Goal: Task Accomplishment & Management: Complete application form

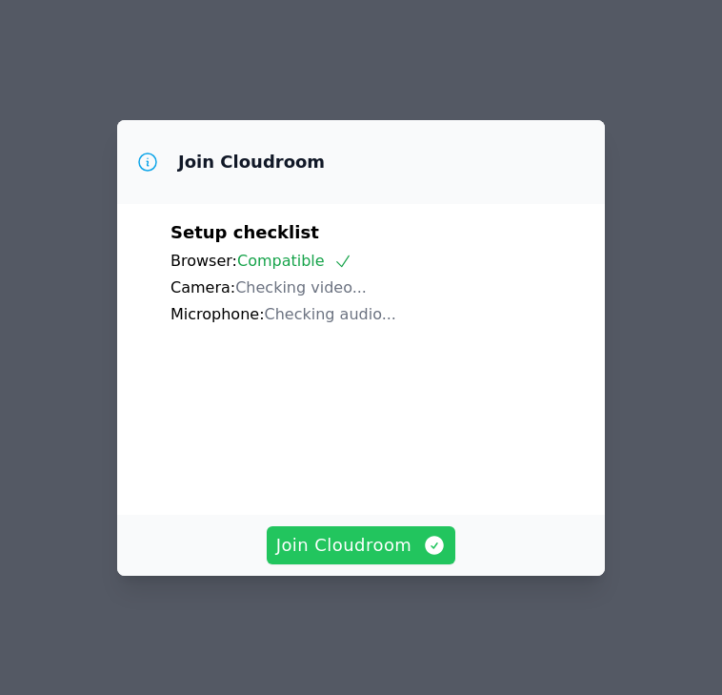
click at [288, 558] on span "Join Cloudroom" at bounding box center [361, 545] width 171 height 27
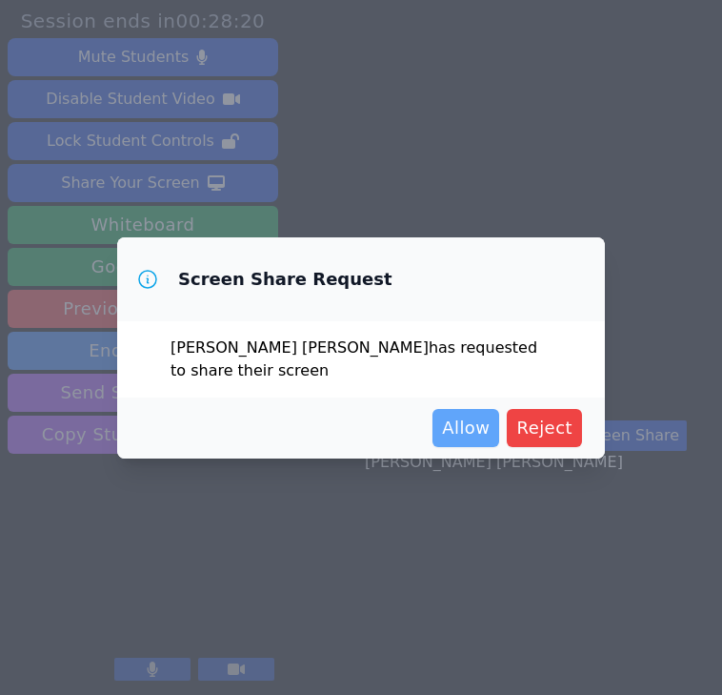
click at [475, 434] on span "Allow" at bounding box center [466, 427] width 48 height 27
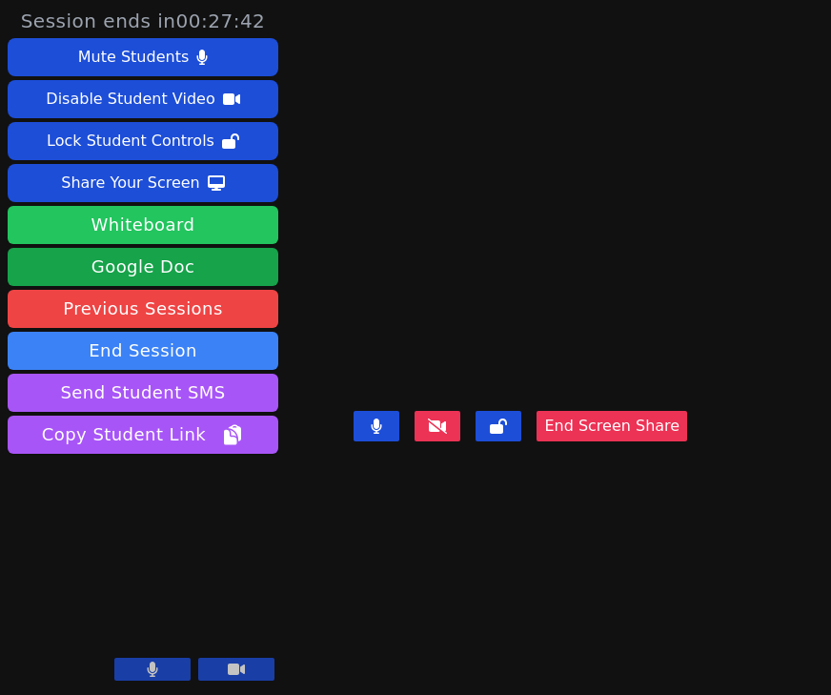
click at [187, 234] on button "Whiteboard" at bounding box center [143, 225] width 271 height 38
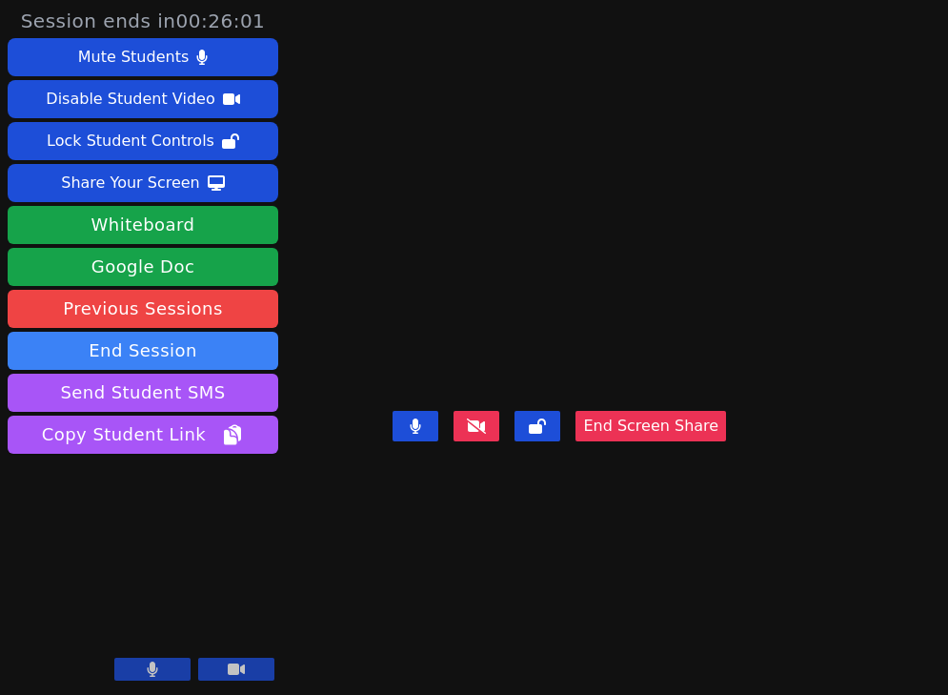
click at [671, 262] on video at bounding box center [559, 309] width 286 height 188
click at [702, 284] on video at bounding box center [559, 309] width 286 height 188
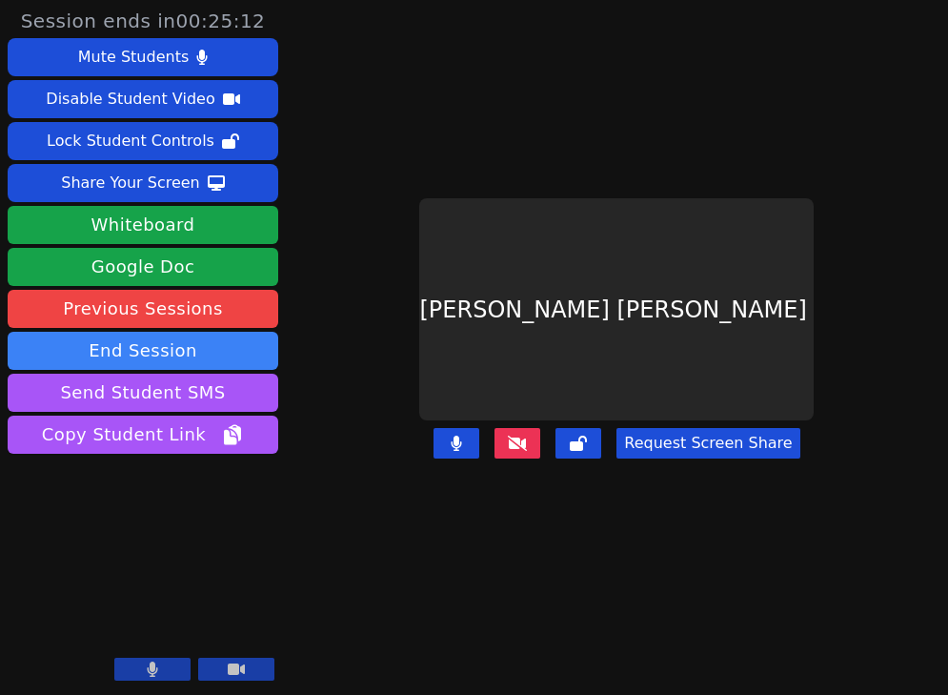
click at [721, 417] on div "Session ends in 00:25:12 Mute Students Disable Student Video Lock Student Contr…" at bounding box center [474, 347] width 948 height 695
click at [721, 381] on div "Session ends in 00:25:11 Mute Students Disable Student Video Lock Student Contr…" at bounding box center [474, 347] width 948 height 695
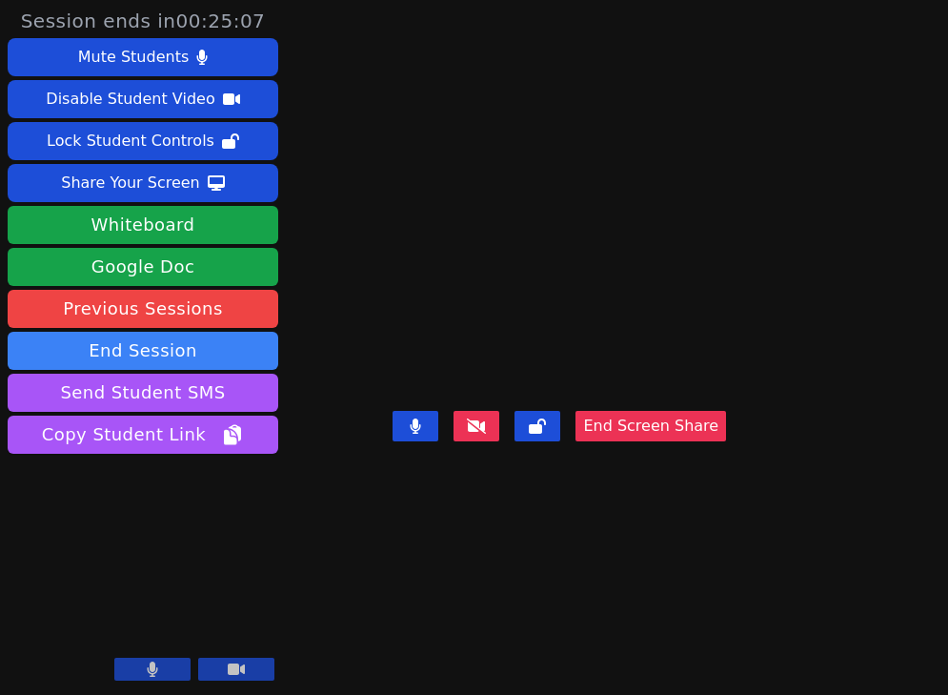
click at [616, 432] on button "End Screen Share" at bounding box center [650, 426] width 151 height 30
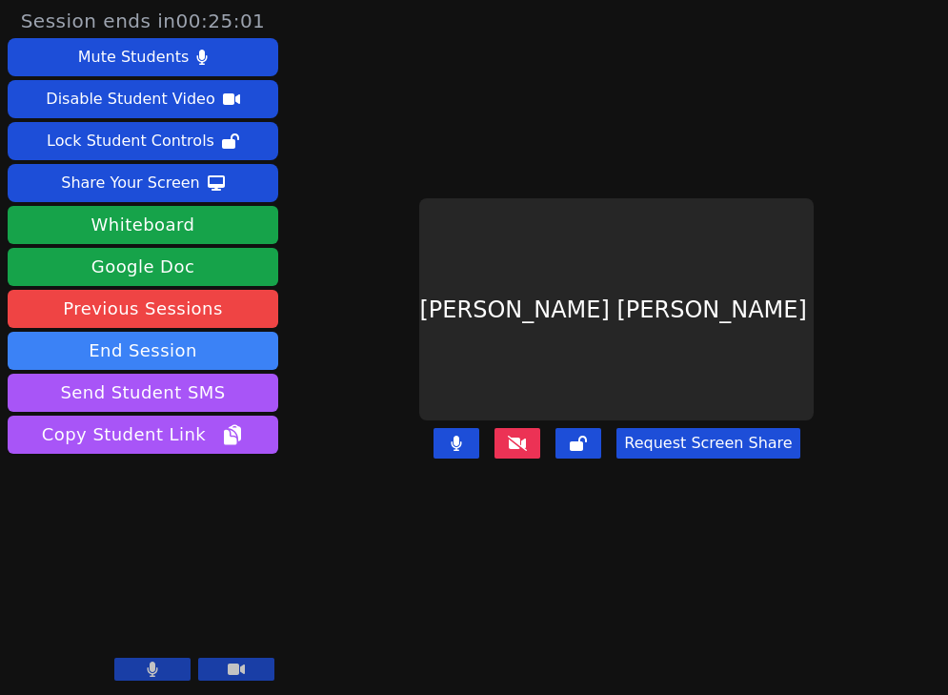
click at [527, 435] on icon at bounding box center [517, 442] width 19 height 15
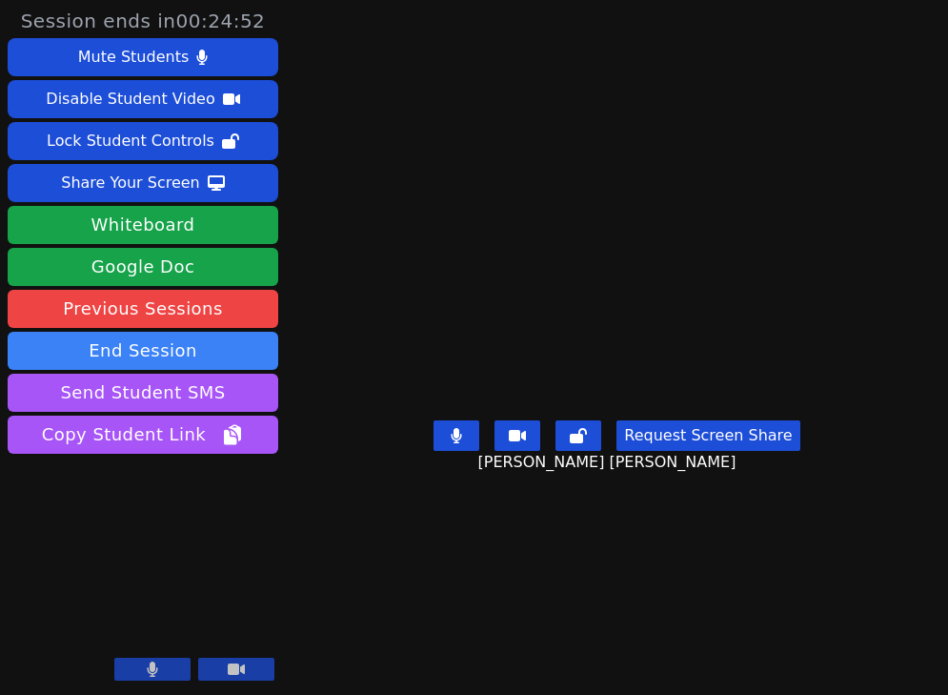
click at [705, 451] on button "Request Screen Share" at bounding box center [707, 435] width 183 height 30
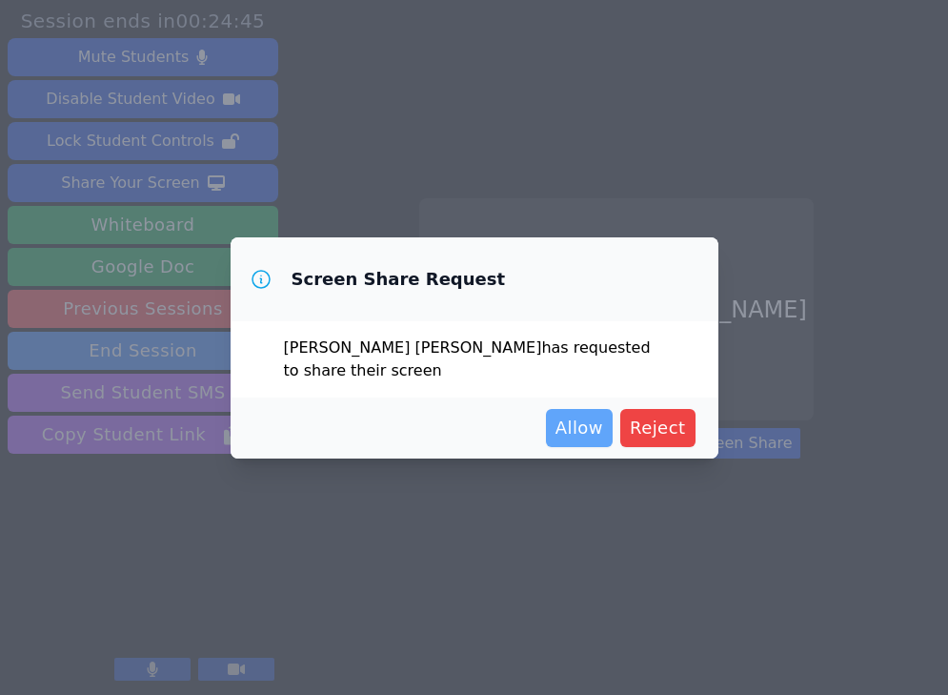
click at [587, 438] on span "Allow" at bounding box center [579, 427] width 48 height 27
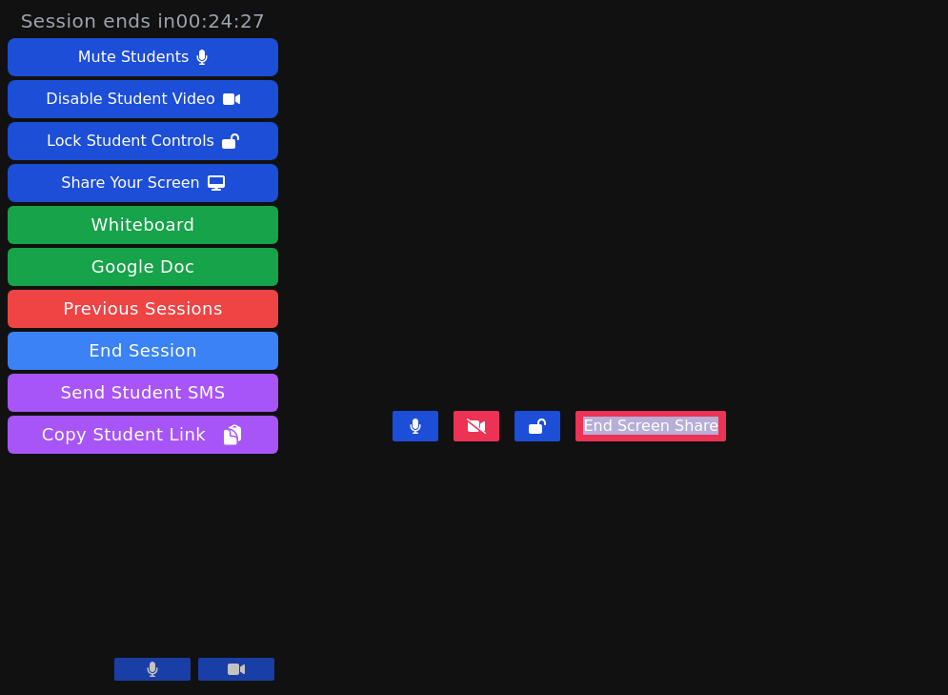
click at [721, 293] on main "Guadalupe Rios Elias End Screen Share" at bounding box center [617, 347] width 448 height 695
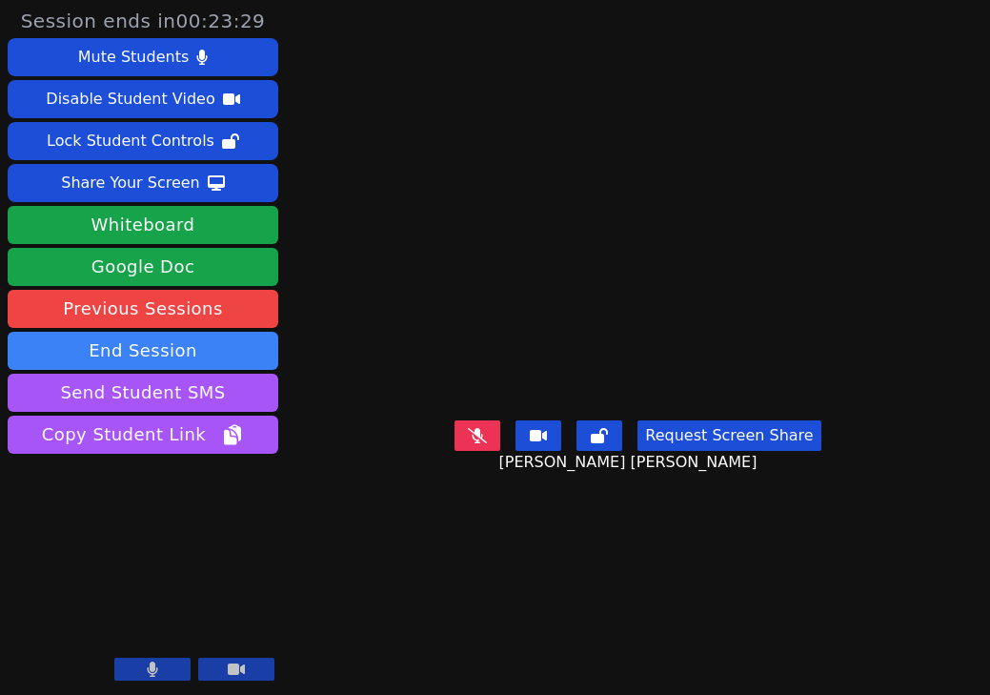
click at [721, 428] on button "Request Screen Share" at bounding box center [728, 435] width 183 height 30
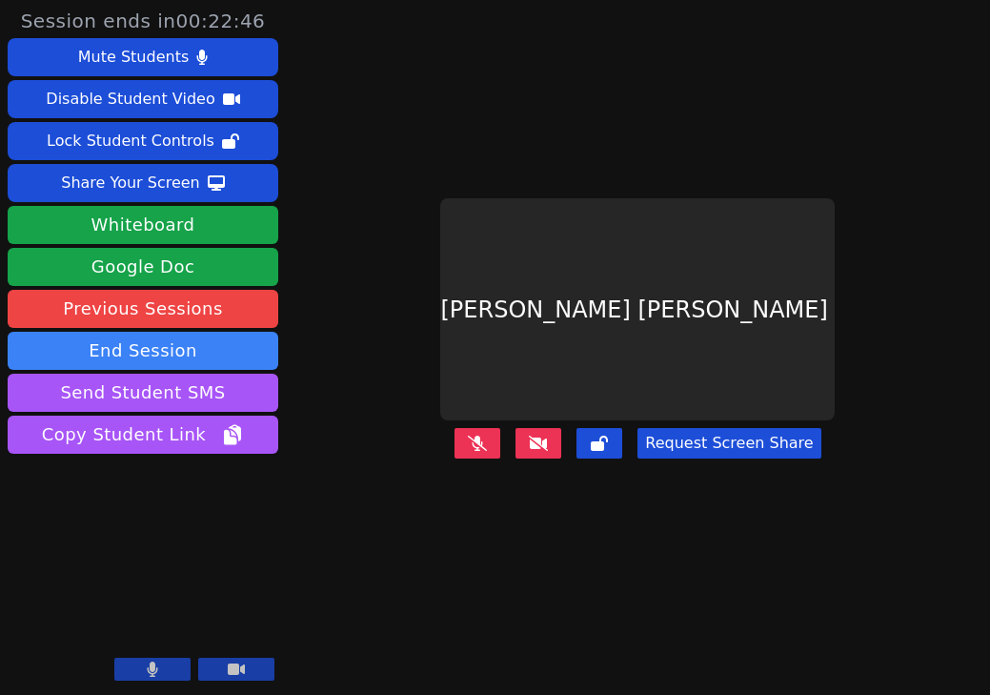
click at [496, 437] on button at bounding box center [477, 443] width 46 height 30
click at [721, 428] on button "Request Screen Share" at bounding box center [728, 443] width 183 height 30
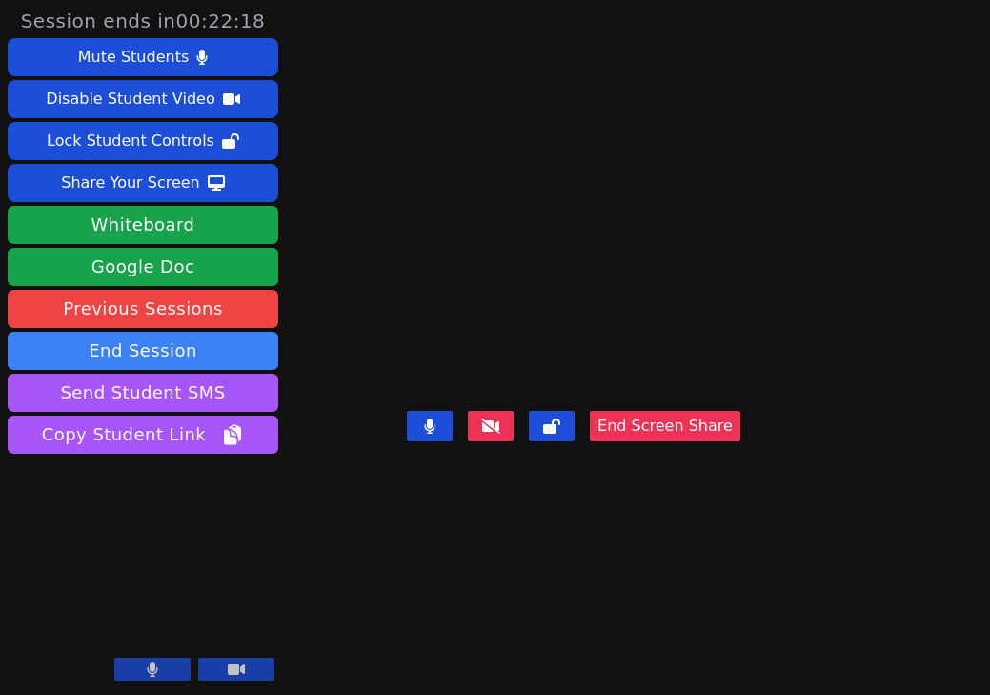
click at [477, 293] on video at bounding box center [574, 309] width 286 height 188
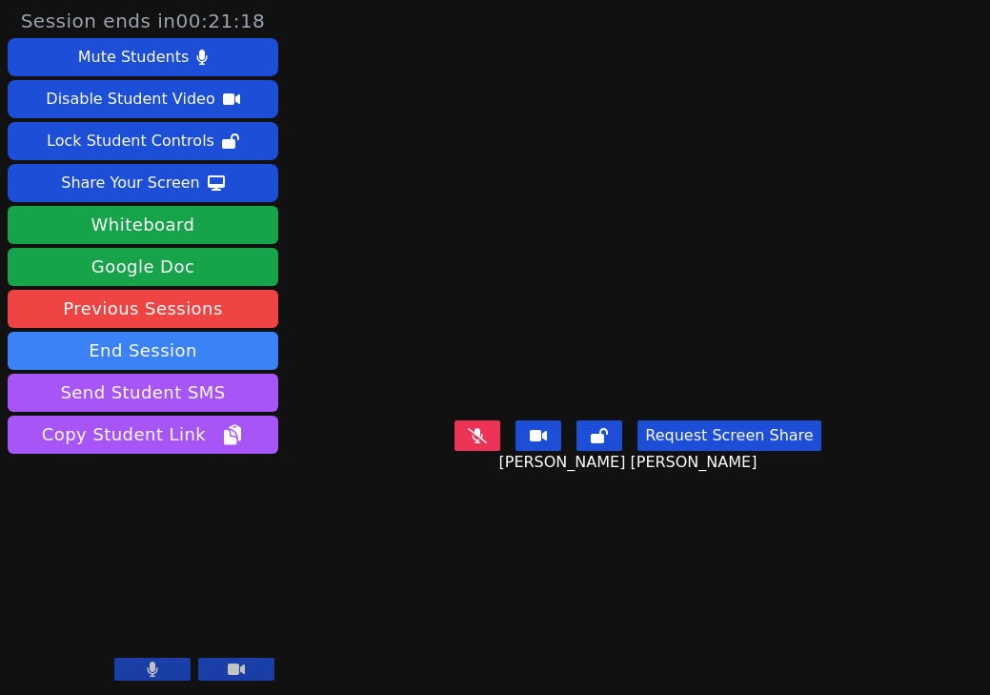
click at [630, 292] on video at bounding box center [638, 309] width 286 height 206
click at [721, 451] on button "Request Screen Share" at bounding box center [728, 435] width 183 height 30
click at [721, 575] on main "Guadalupe Rios Elias Request Screen Share Guadalupe Rios Elias" at bounding box center [637, 347] width 479 height 695
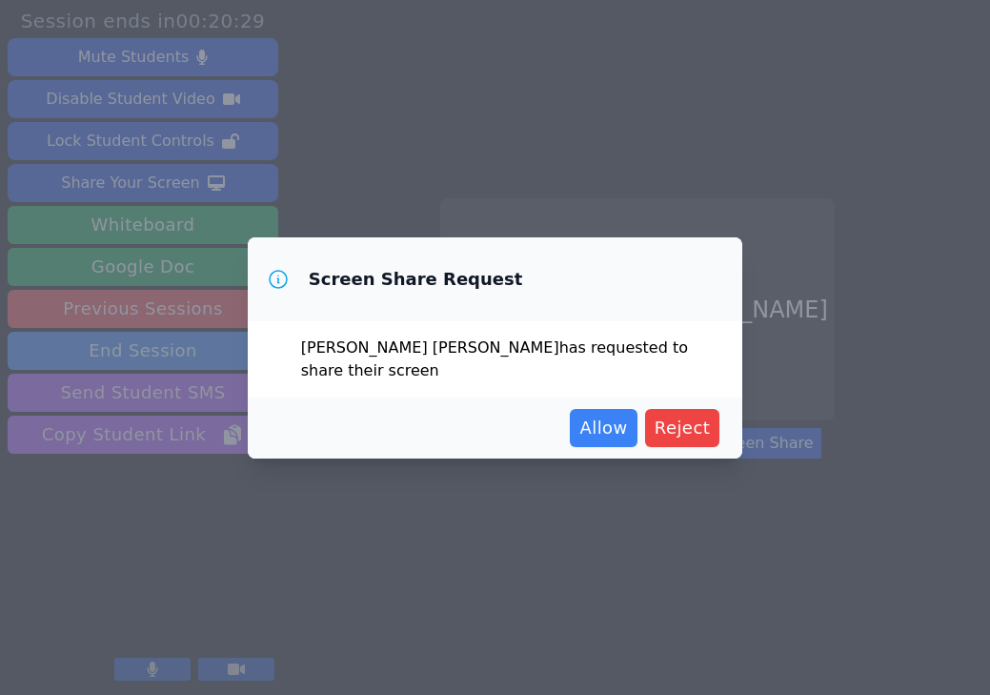
click at [719, 436] on div "Allow Reject" at bounding box center [495, 427] width 495 height 61
click at [619, 423] on span "Allow" at bounding box center [603, 427] width 48 height 27
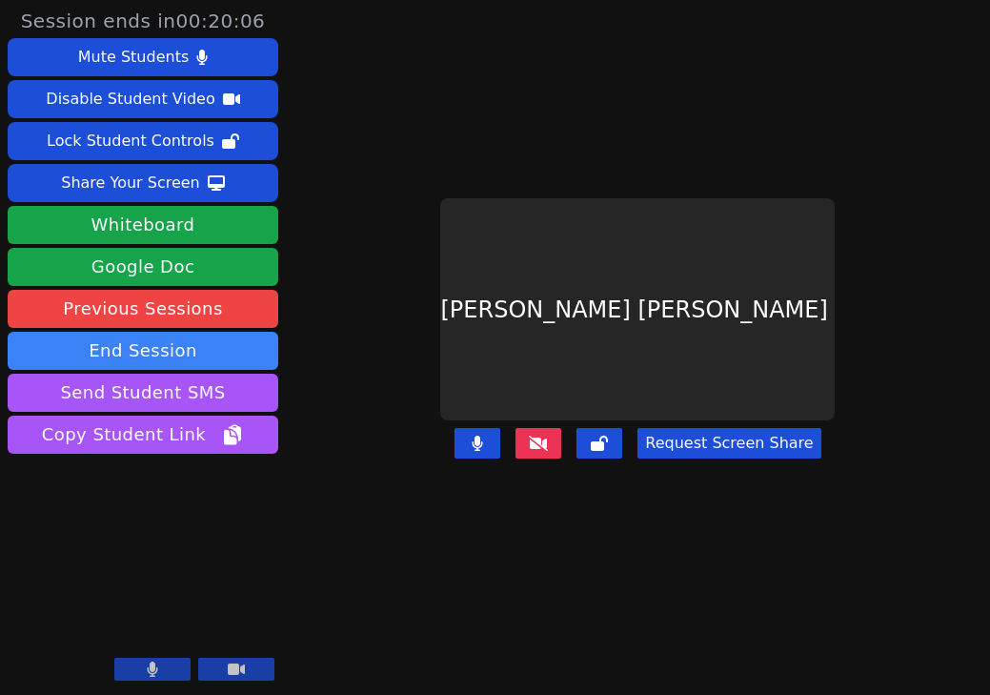
click at [684, 434] on button "Request Screen Share" at bounding box center [728, 443] width 183 height 30
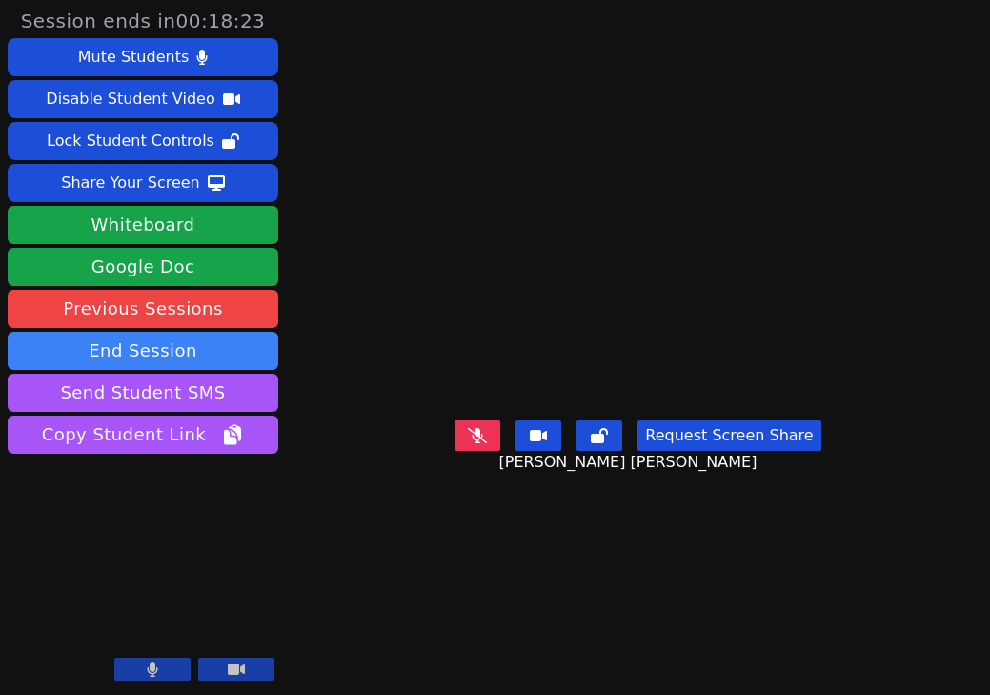
click at [486, 428] on icon at bounding box center [477, 435] width 19 height 15
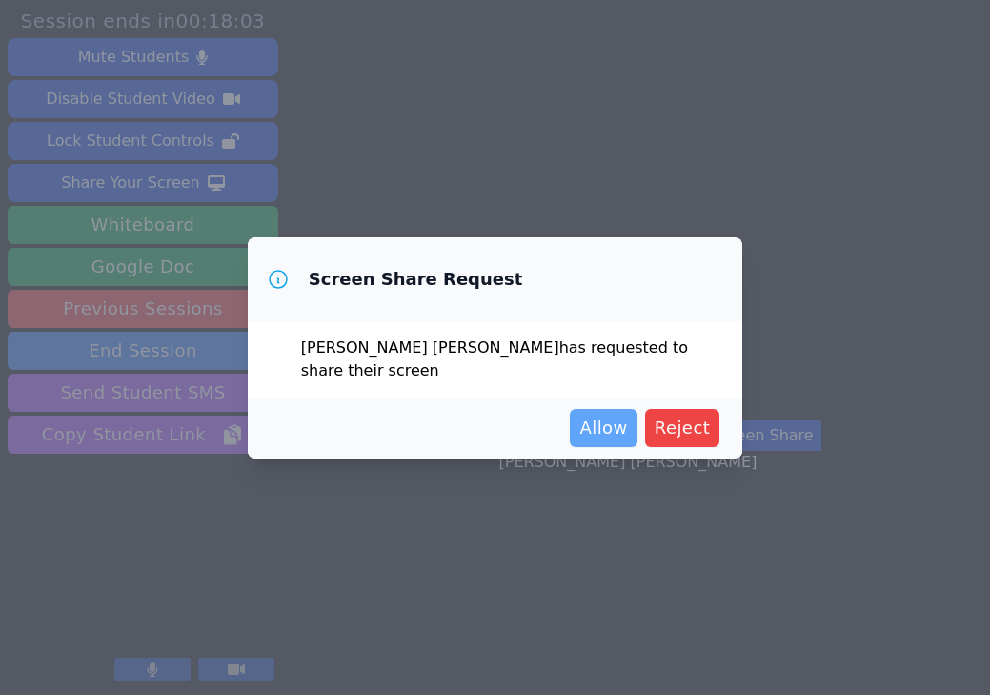
click at [608, 434] on span "Allow" at bounding box center [603, 427] width 48 height 27
click at [612, 426] on span "Allow" at bounding box center [603, 427] width 48 height 27
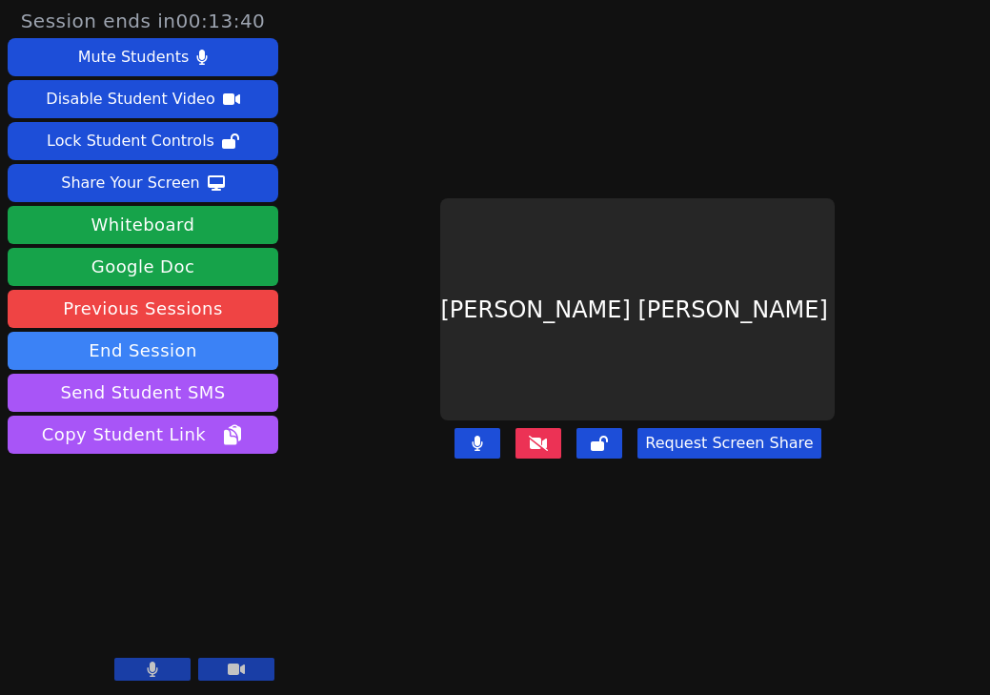
click at [688, 428] on button "Request Screen Share" at bounding box center [728, 443] width 183 height 30
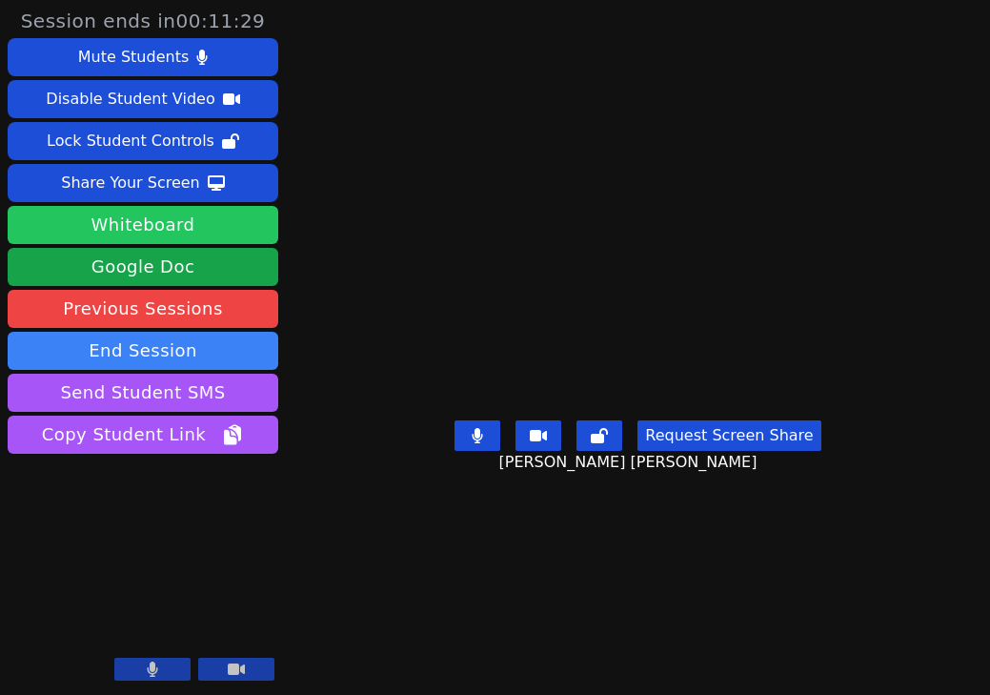
click at [138, 220] on button "Whiteboard" at bounding box center [143, 225] width 271 height 38
click at [138, 242] on button "Whiteboard" at bounding box center [143, 225] width 271 height 38
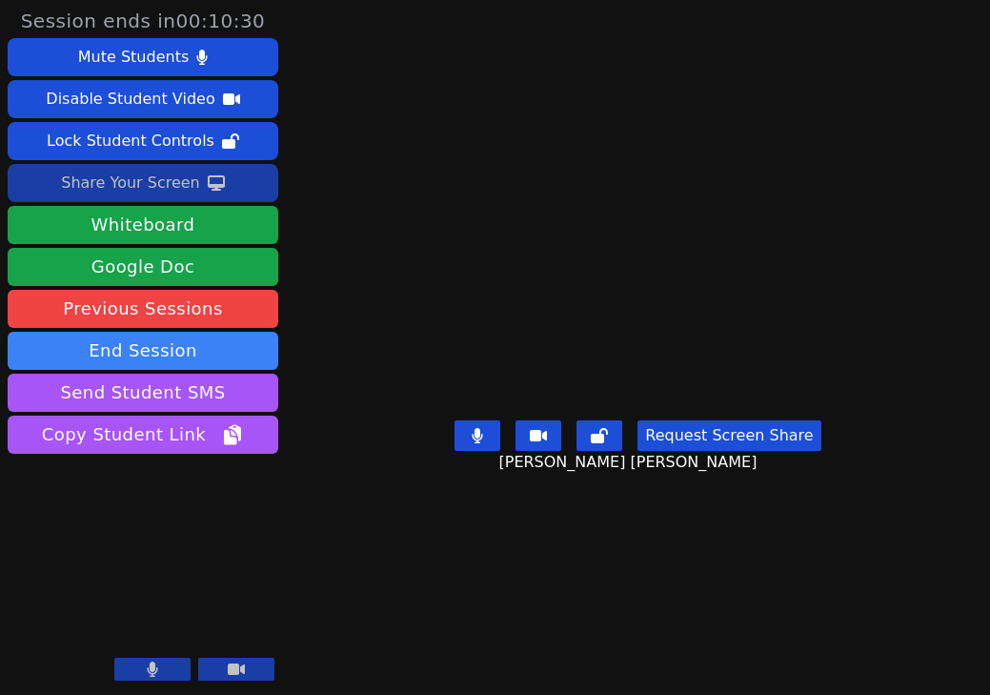
click at [120, 172] on div "Share Your Screen" at bounding box center [130, 183] width 139 height 30
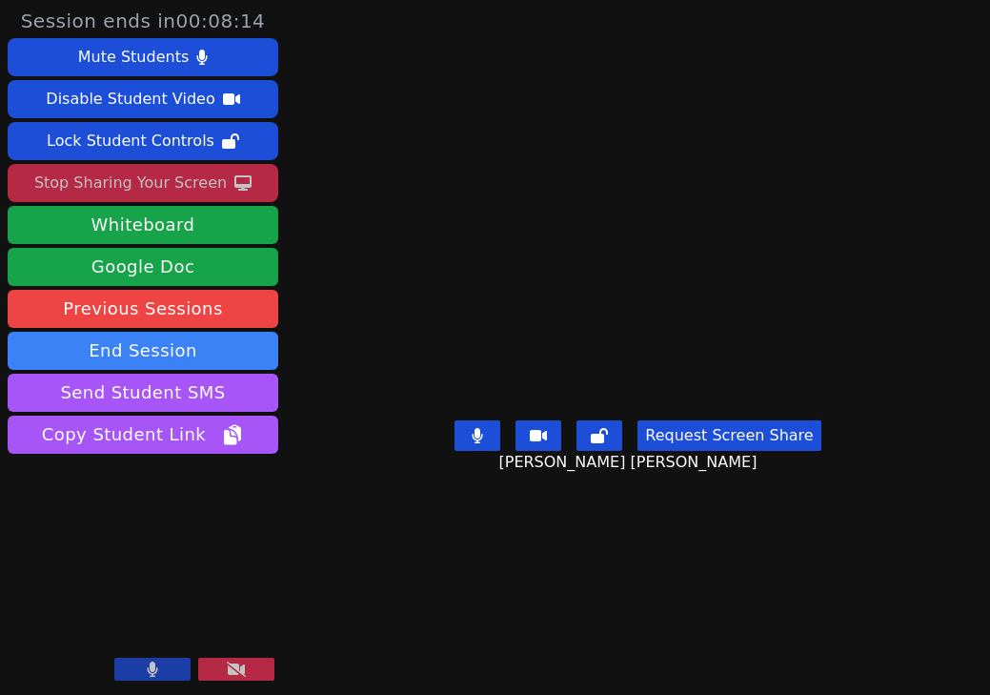
click at [183, 184] on div "Stop Sharing Your Screen" at bounding box center [130, 183] width 192 height 30
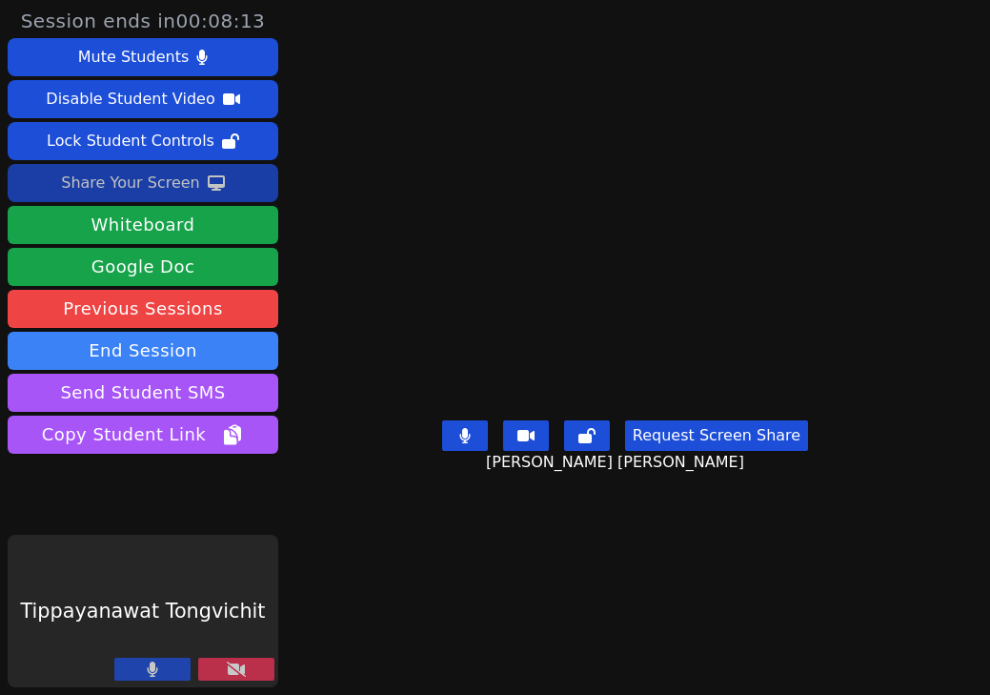
click at [700, 489] on div "Request Screen Share Guadalupe Rios Elias" at bounding box center [625, 451] width 366 height 76
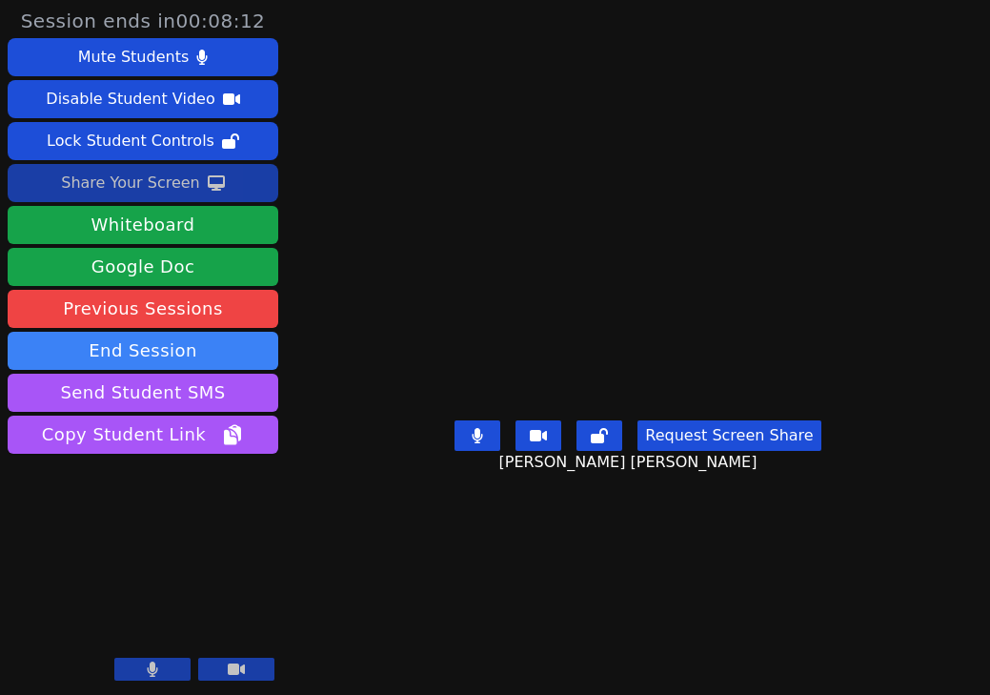
click at [704, 451] on button "Request Screen Share" at bounding box center [728, 435] width 183 height 30
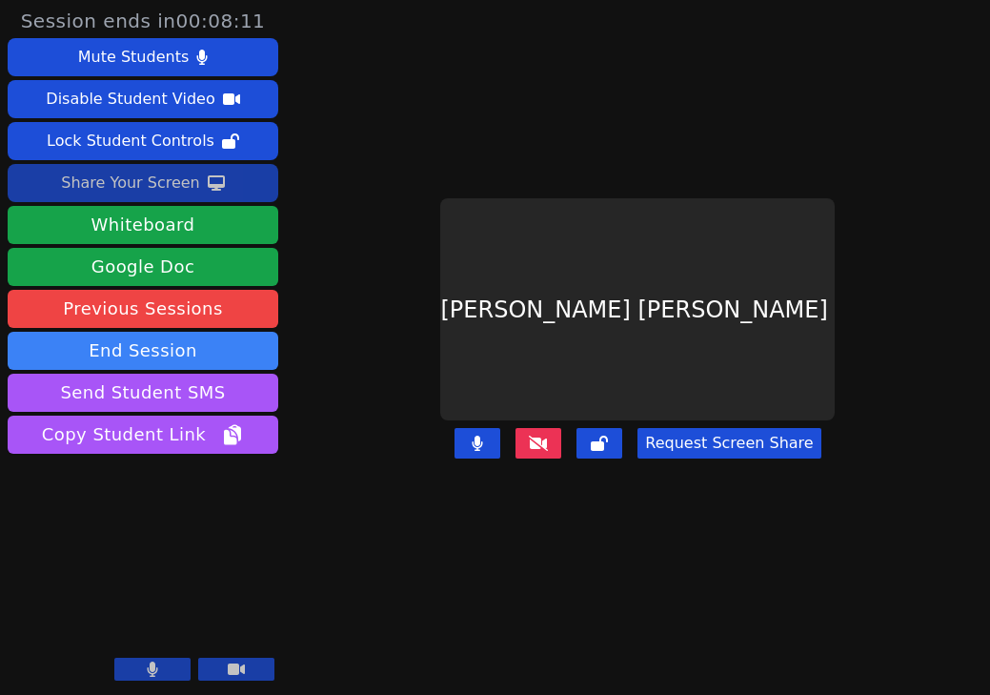
click at [721, 431] on button "Request Screen Share" at bounding box center [728, 443] width 183 height 30
click at [670, 445] on button "Request Screen Share" at bounding box center [728, 443] width 183 height 30
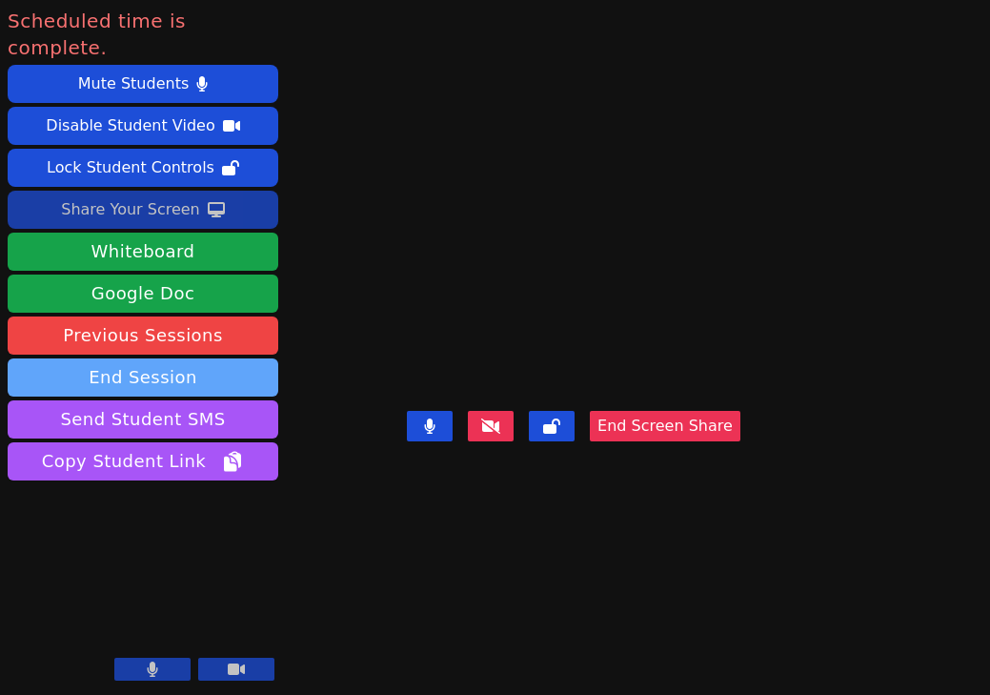
click at [195, 358] on button "End Session" at bounding box center [143, 377] width 271 height 38
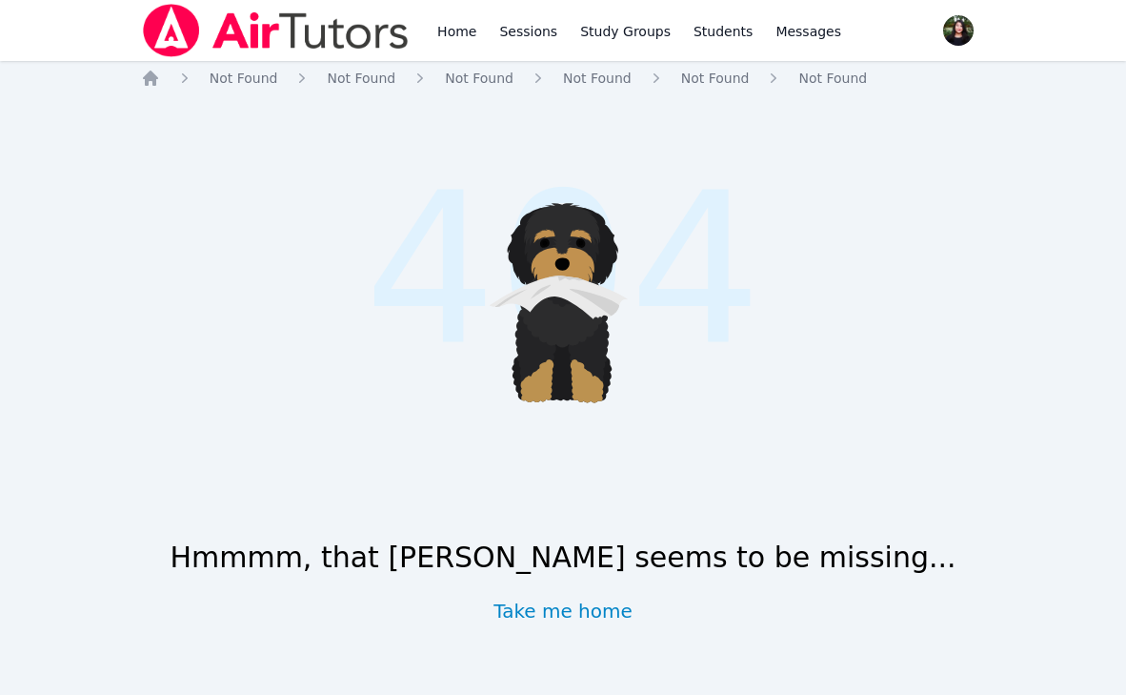
click at [305, 45] on img at bounding box center [276, 30] width 270 height 53
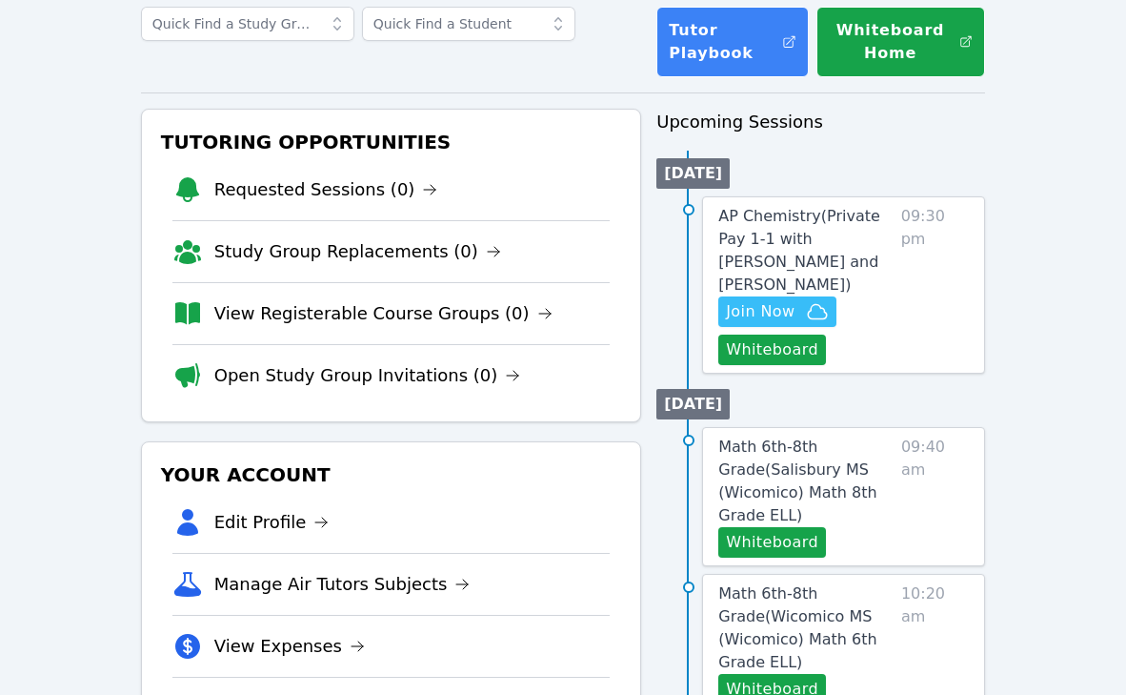
scroll to position [196, 0]
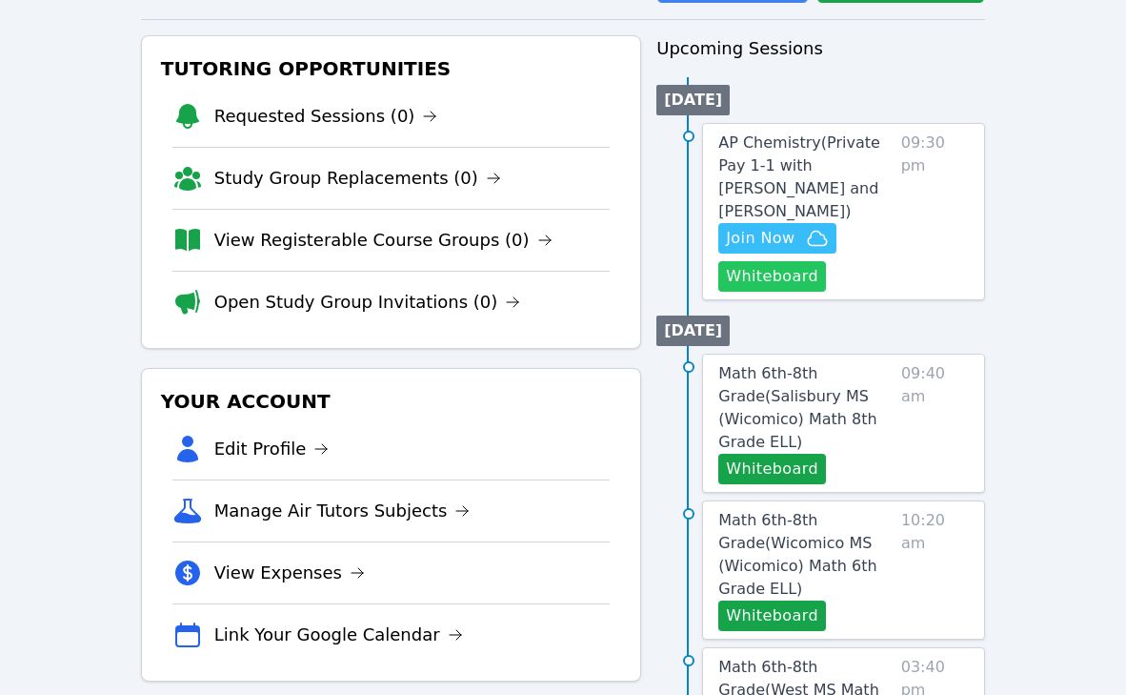
click at [780, 273] on button "Whiteboard" at bounding box center [772, 276] width 108 height 30
click at [794, 281] on button "Whiteboard" at bounding box center [772, 276] width 108 height 30
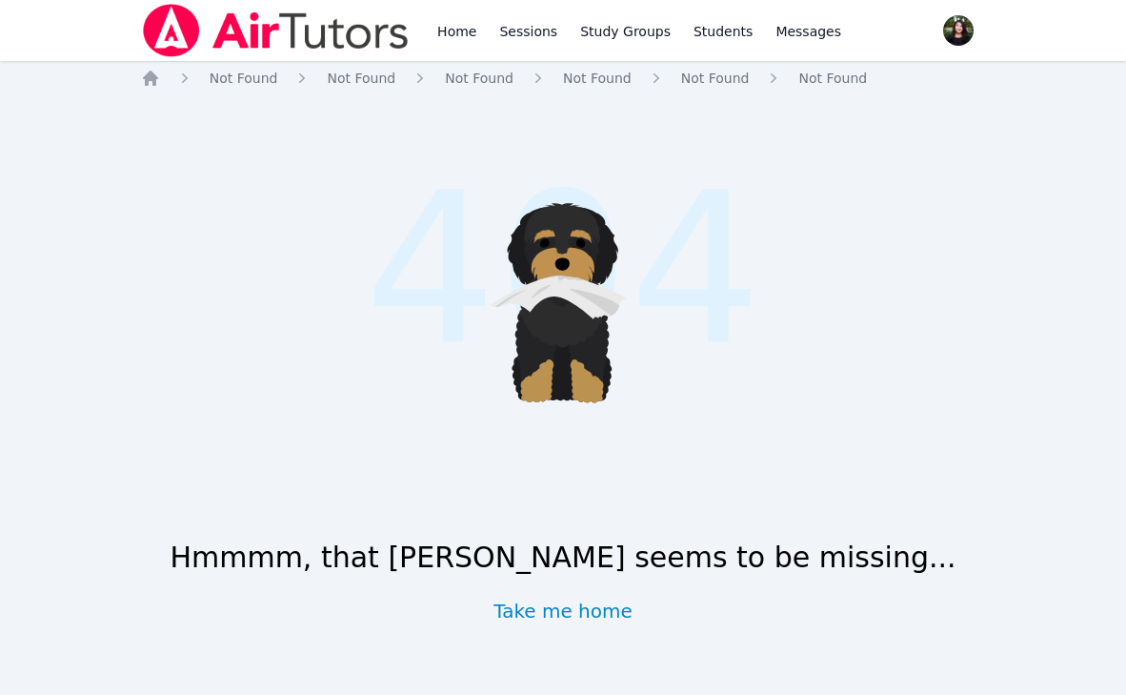
click at [228, 24] on img at bounding box center [276, 30] width 270 height 53
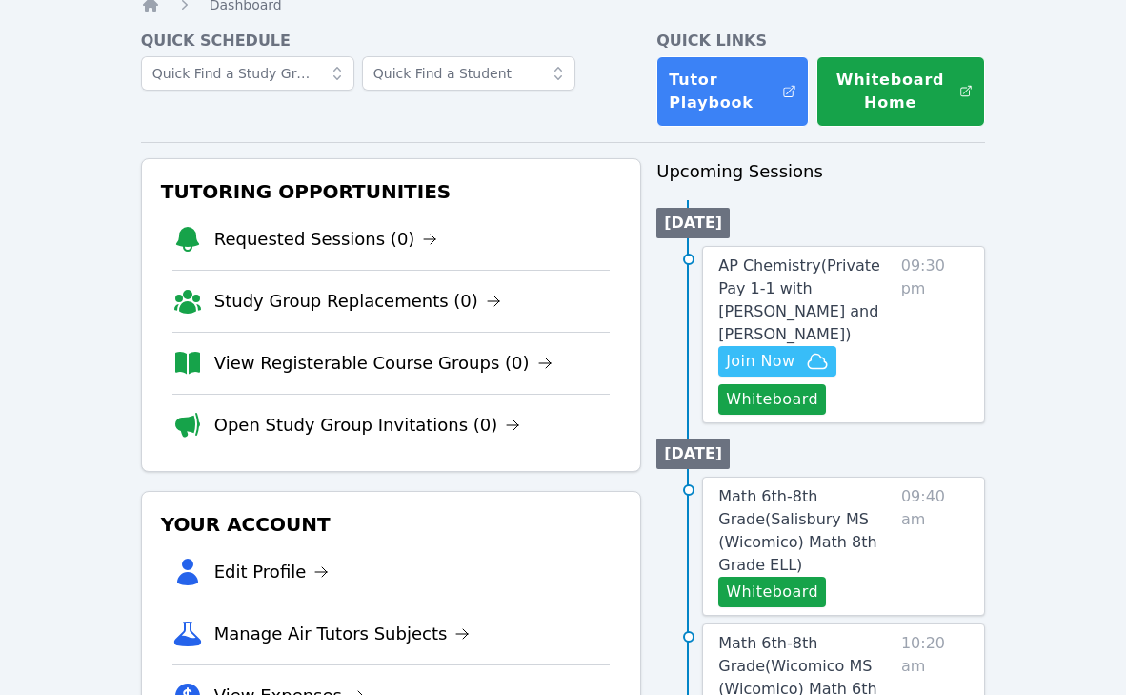
scroll to position [96, 0]
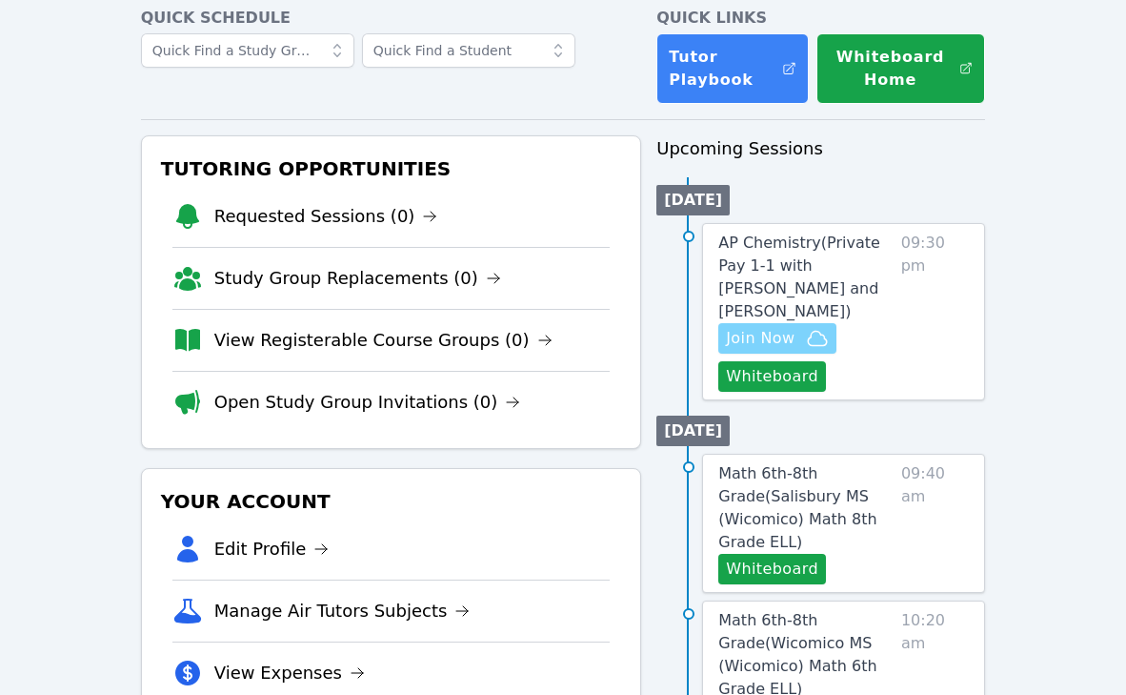
click at [754, 332] on span "Join Now" at bounding box center [760, 338] width 69 height 23
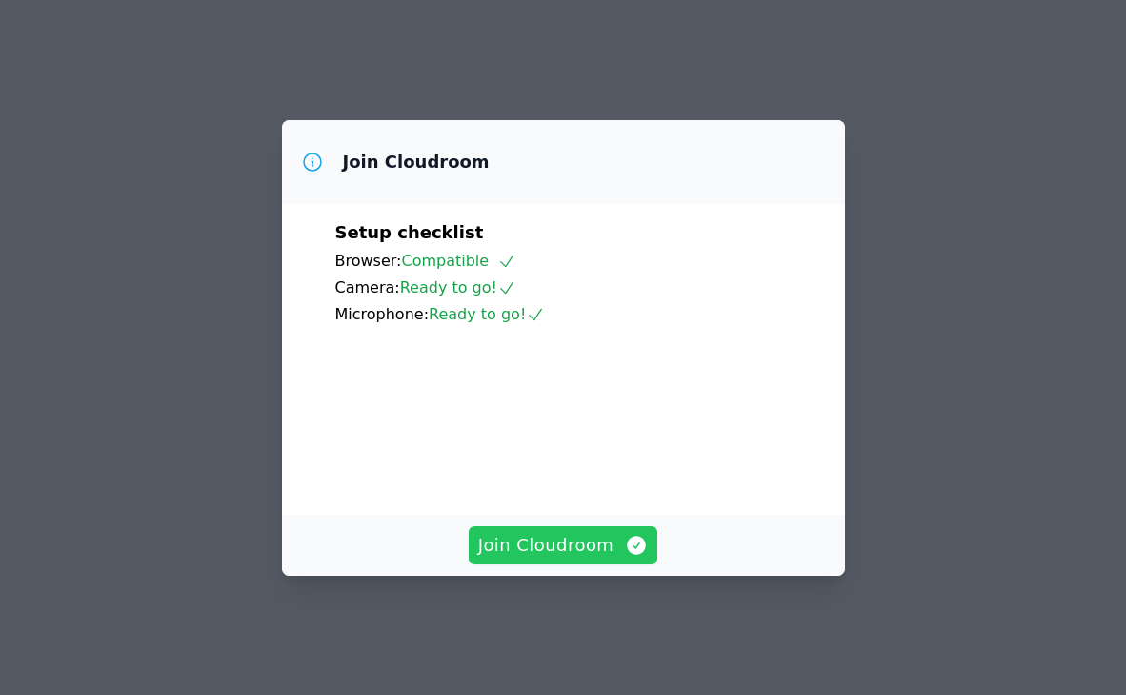
click at [558, 555] on span "Join Cloudroom" at bounding box center [563, 545] width 171 height 27
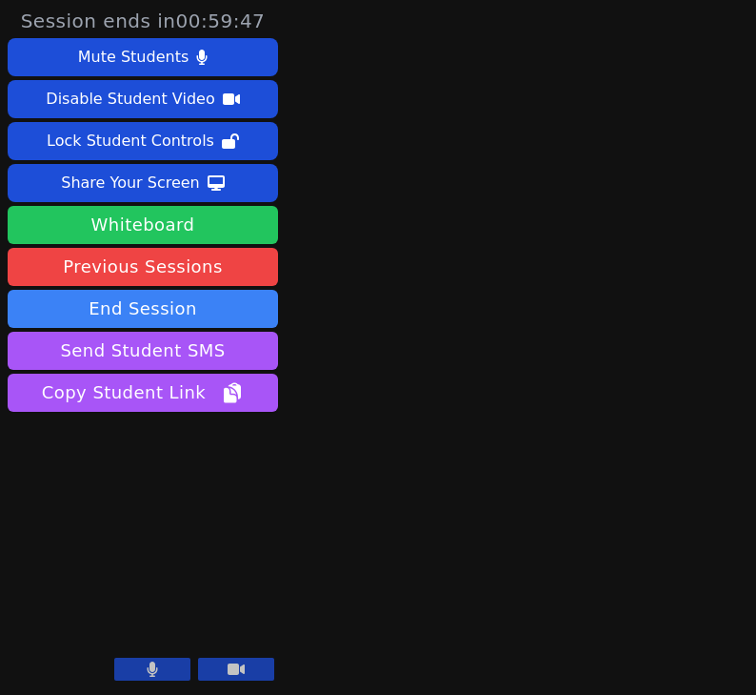
click at [169, 219] on button "Whiteboard" at bounding box center [143, 225] width 271 height 38
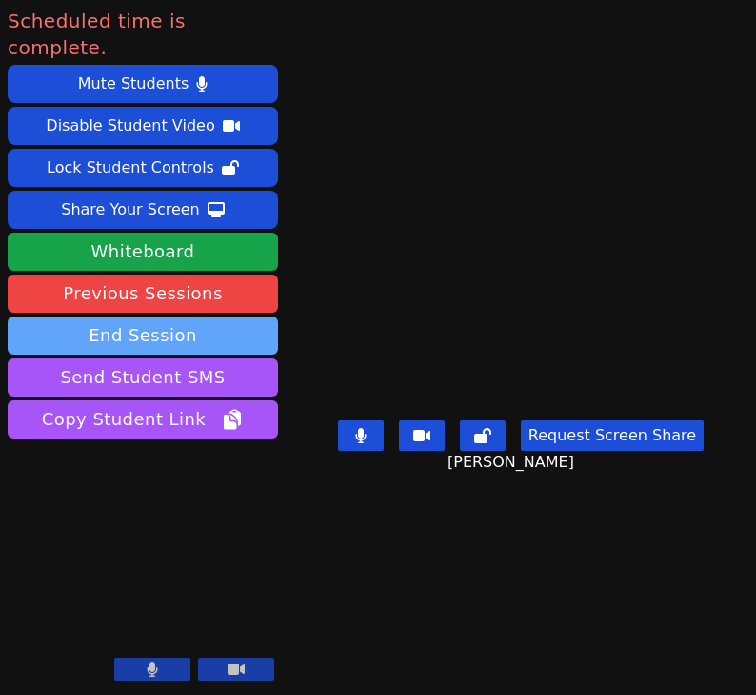
click at [235, 316] on button "End Session" at bounding box center [143, 335] width 271 height 38
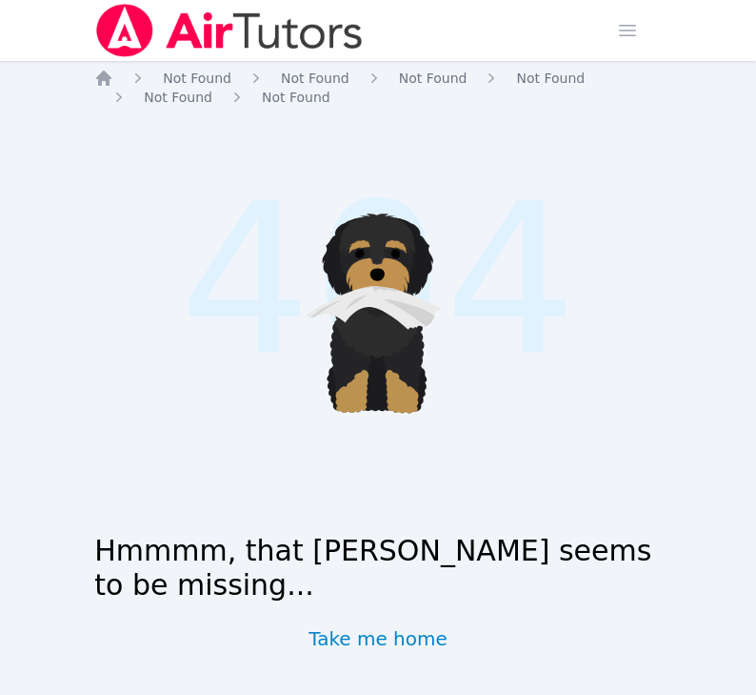
scroll to position [16, 0]
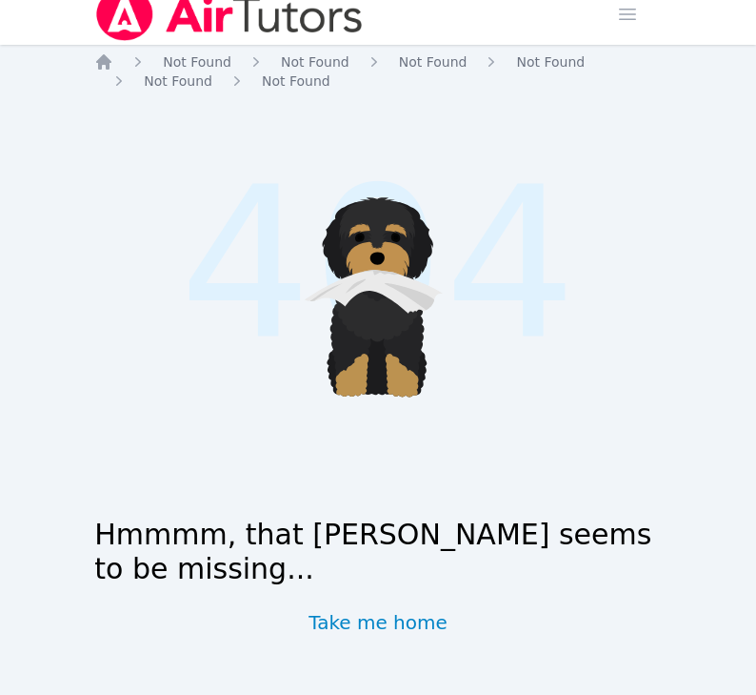
click at [136, 25] on img at bounding box center [229, 14] width 270 height 53
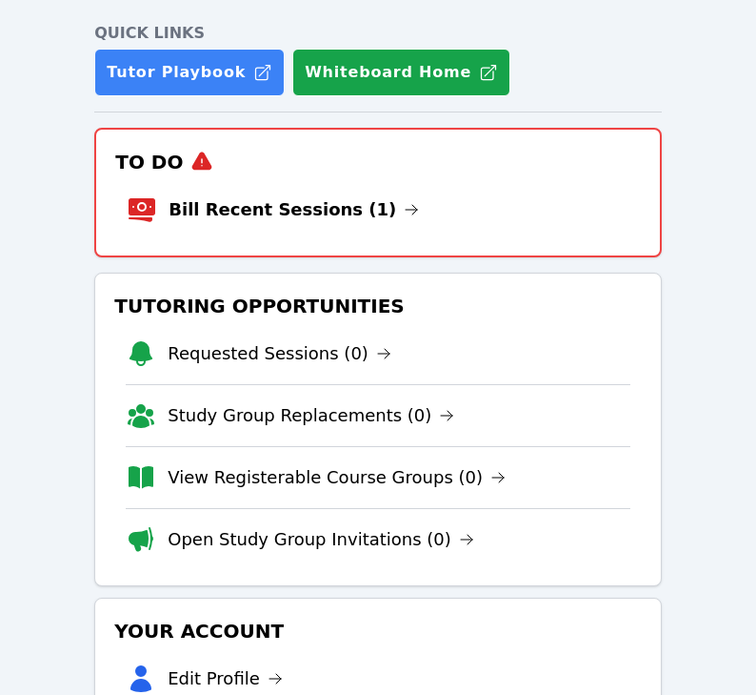
scroll to position [168, 0]
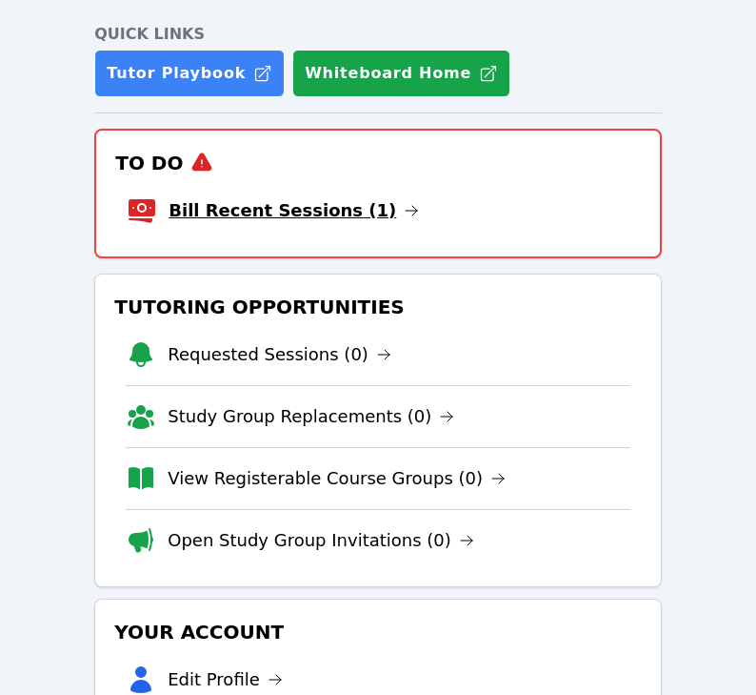
click at [300, 204] on link "Bill Recent Sessions (1)" at bounding box center [294, 210] width 251 height 27
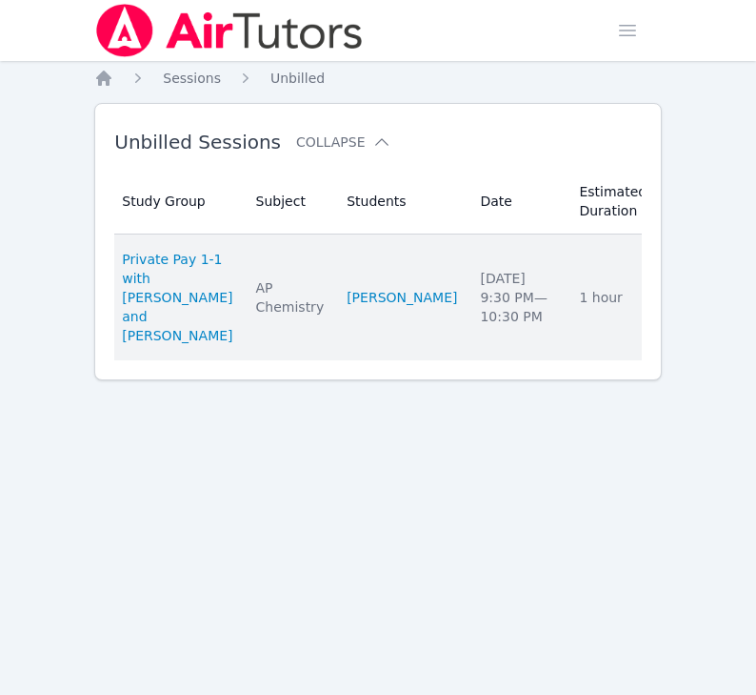
click at [670, 298] on link "Complete" at bounding box center [715, 297] width 91 height 30
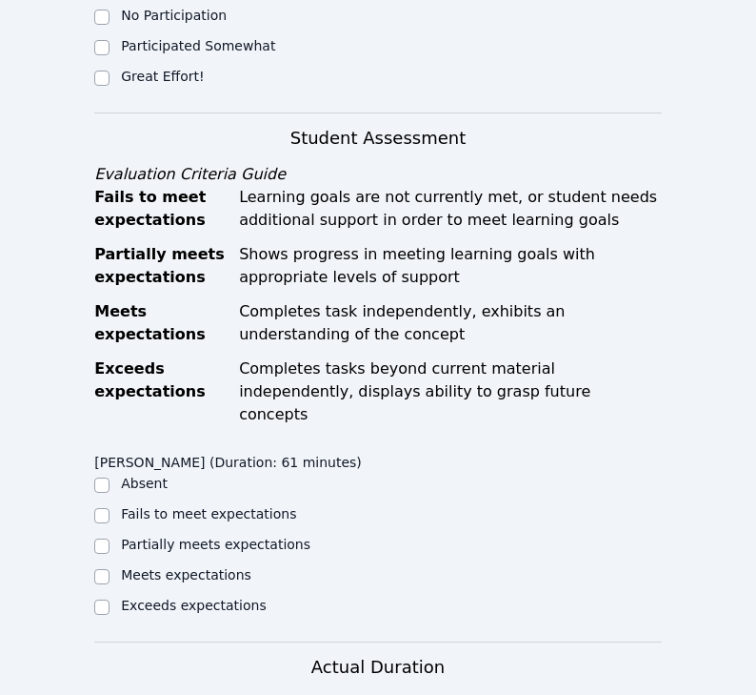
scroll to position [583, 0]
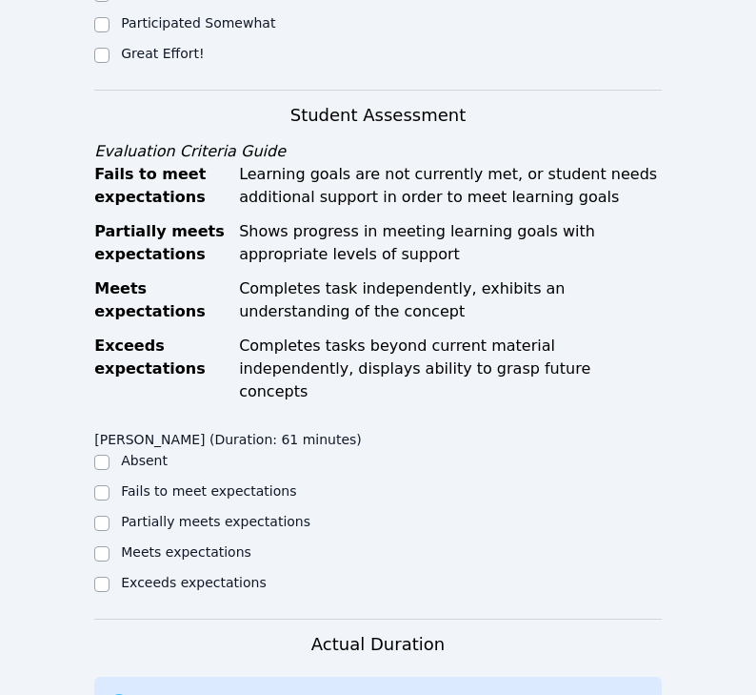
click at [155, 60] on ul "Absent No Participation Participated Somewhat Great Effort!" at bounding box center [236, 9] width 284 height 114
click at [158, 61] on label "Great Effort!" at bounding box center [162, 53] width 83 height 15
click at [110, 63] on input "Great Effort!" at bounding box center [101, 55] width 15 height 15
checkbox input "true"
click at [181, 550] on label "Meets expectations" at bounding box center [186, 551] width 131 height 15
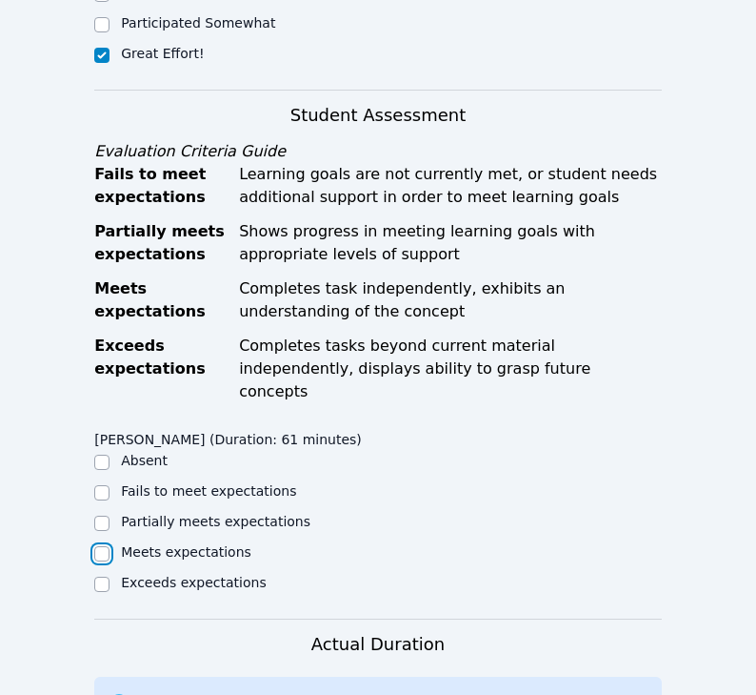
click at [110, 550] on input "Meets expectations" at bounding box center [101, 553] width 15 height 15
checkbox input "true"
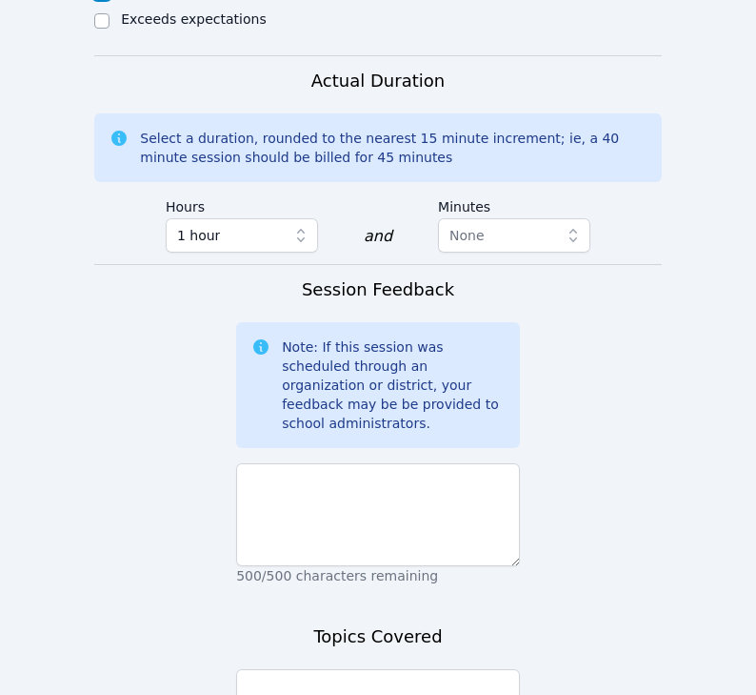
scroll to position [1377, 0]
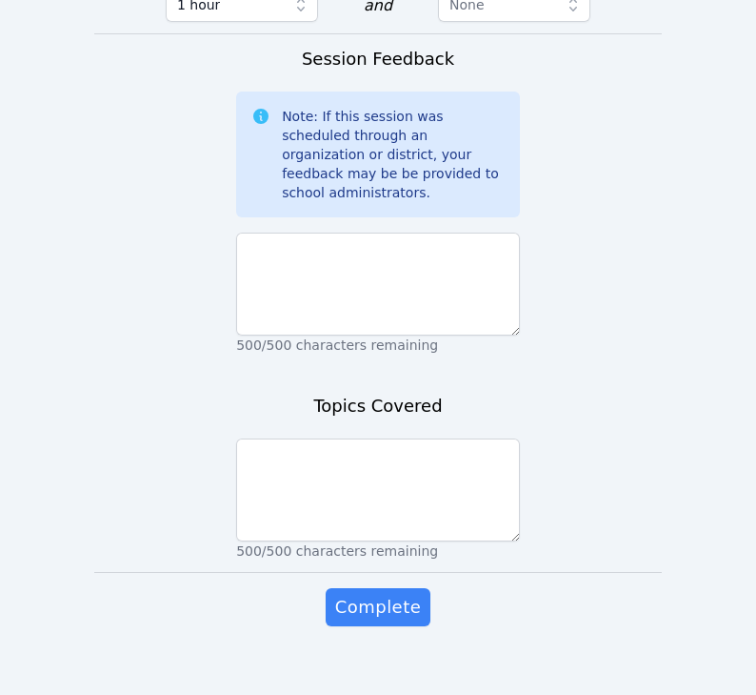
click at [352, 335] on p "500/500 characters remaining" at bounding box center [378, 344] width 284 height 19
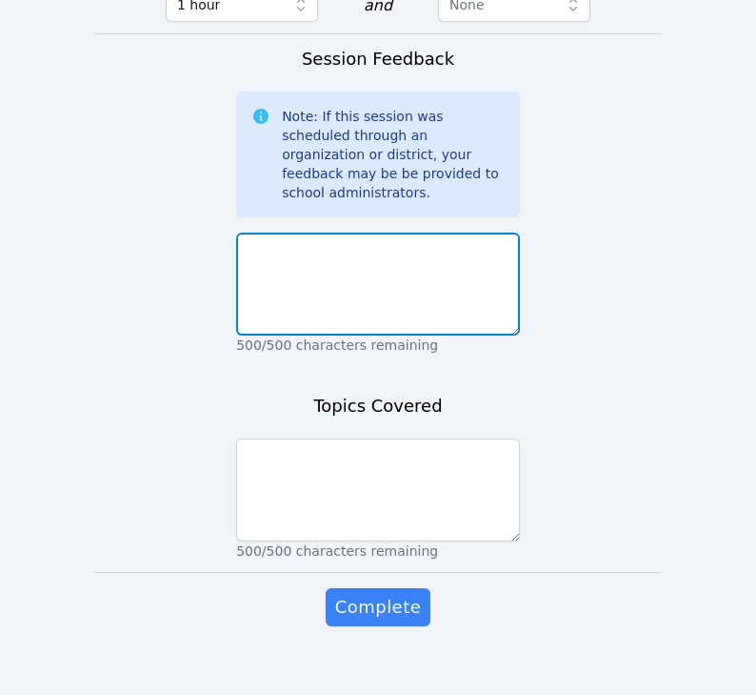
click at [352, 295] on textarea at bounding box center [378, 283] width 284 height 103
type textarea "k"
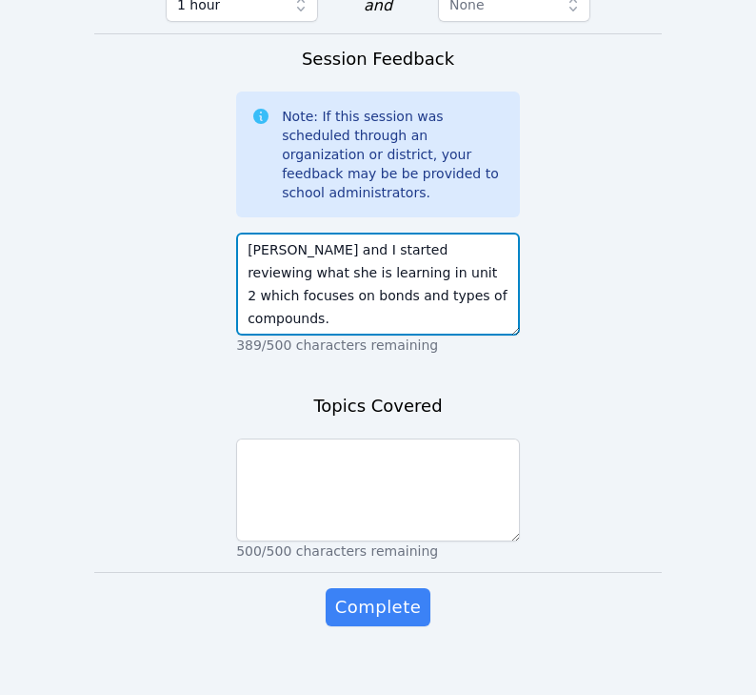
click at [480, 252] on textarea "Kristiana and I started reviewing what she is learning in unit 2 which focuses …" at bounding box center [378, 283] width 284 height 103
drag, startPoint x: 495, startPoint y: 272, endPoint x: 300, endPoint y: 277, distance: 195.4
click at [300, 277] on textarea "Kristiana and I started reviewing what she is learning in unit 2 which focuses …" at bounding box center [378, 283] width 284 height 103
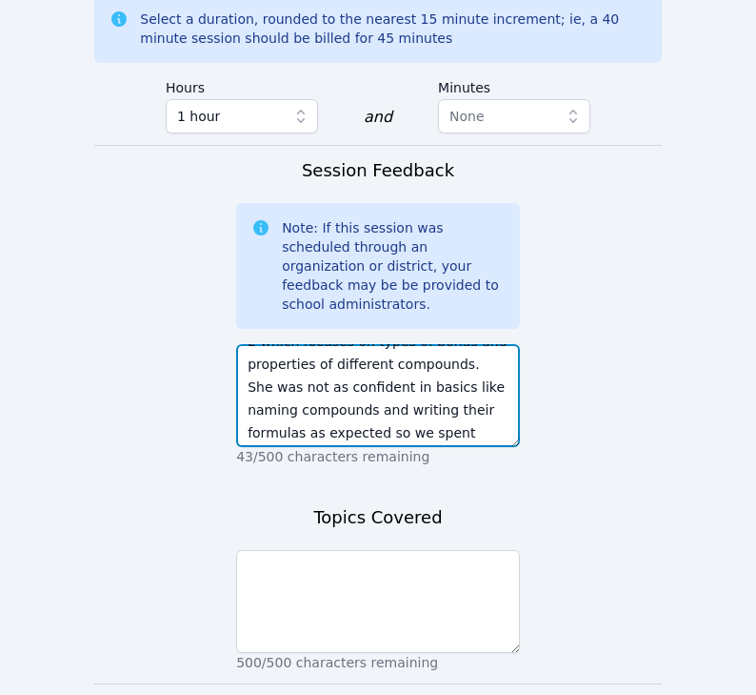
scroll to position [72, 0]
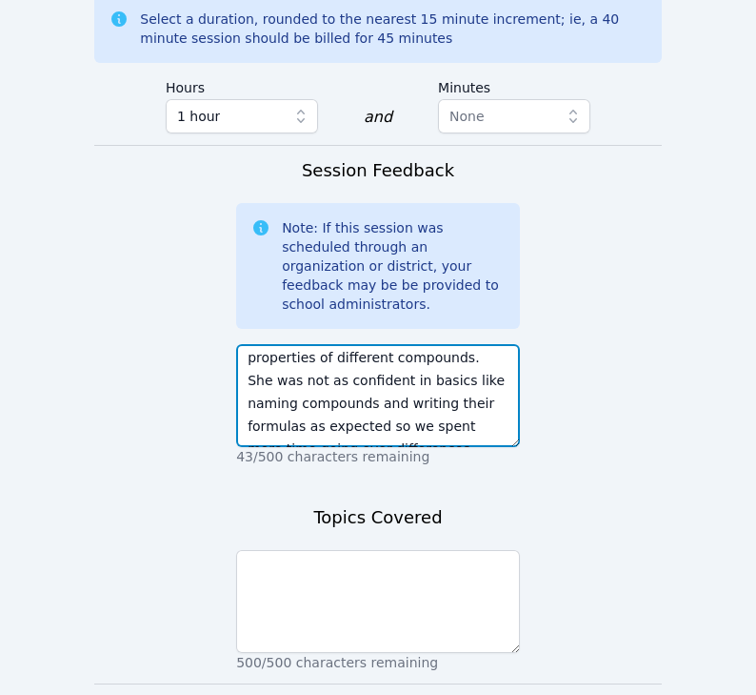
type textarea "Kristiana and I started reviewing what she is learning in unit 2 which focuses …"
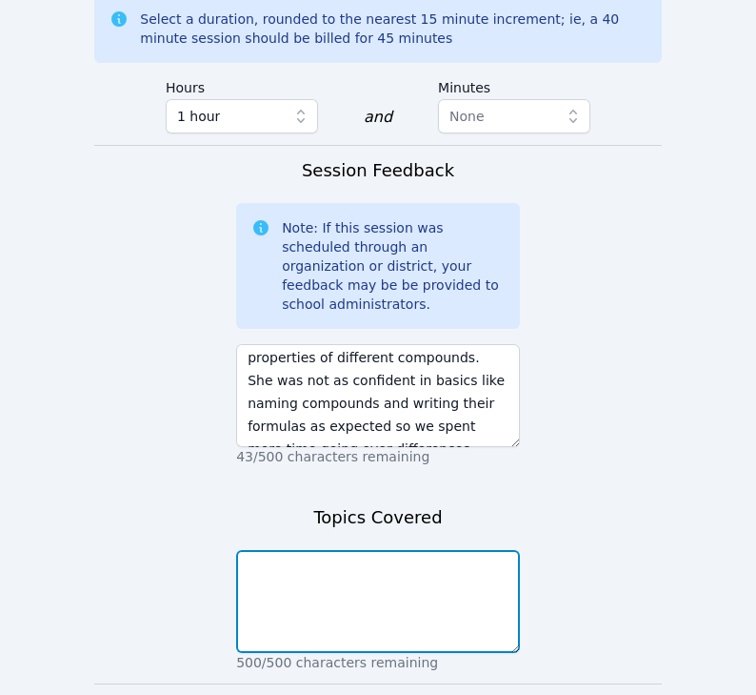
click at [373, 595] on textarea at bounding box center [378, 601] width 284 height 103
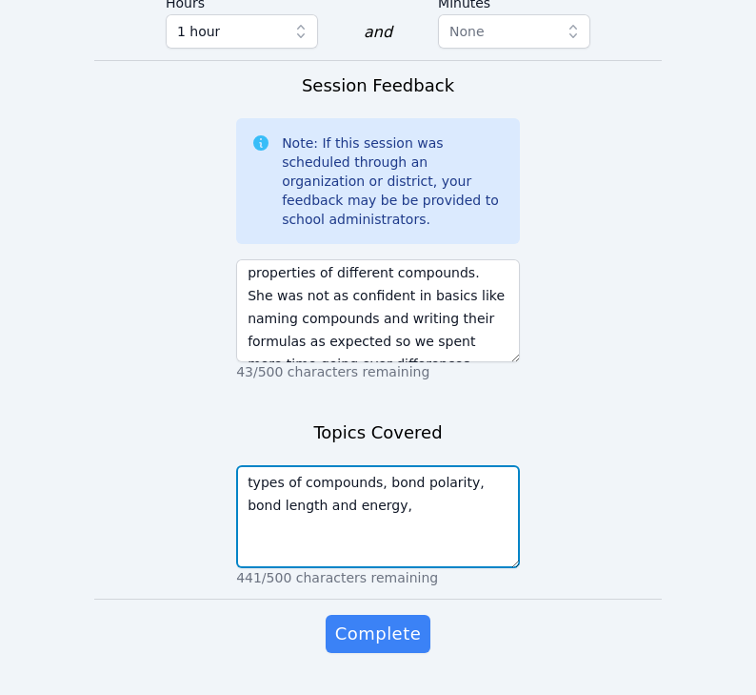
scroll to position [183, 0]
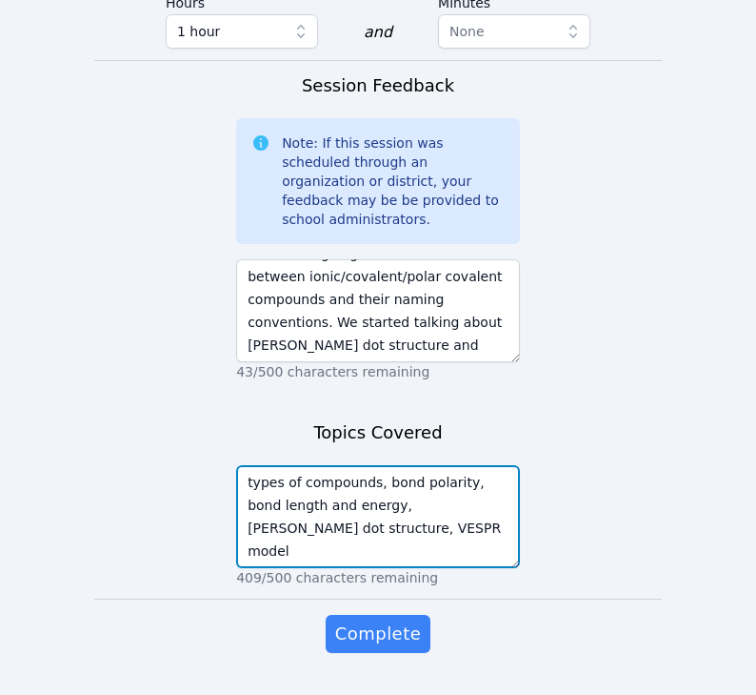
type textarea "types of compounds, bond polarity, bond length and energy, Lewis dot structure,…"
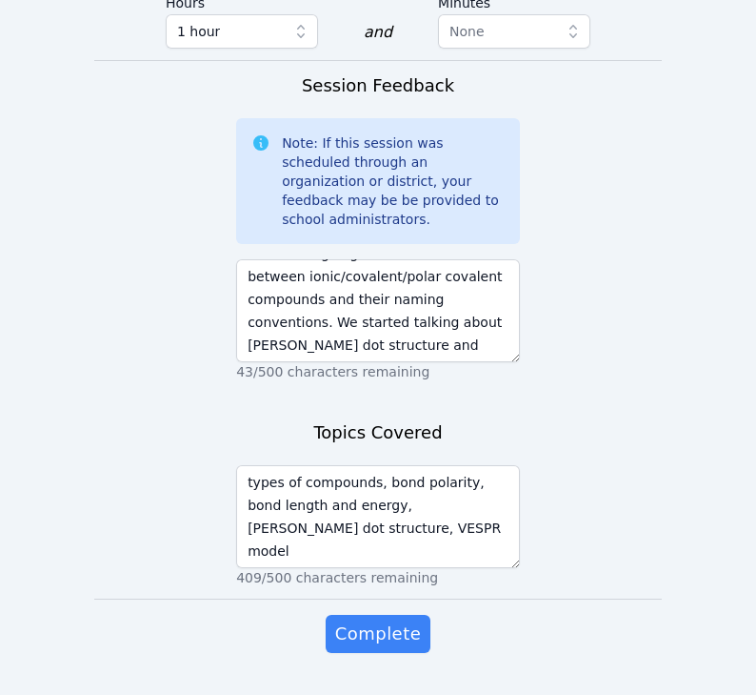
click at [364, 641] on div "Complete" at bounding box center [378, 653] width 284 height 76
click at [365, 623] on span "Complete" at bounding box center [378, 633] width 86 height 27
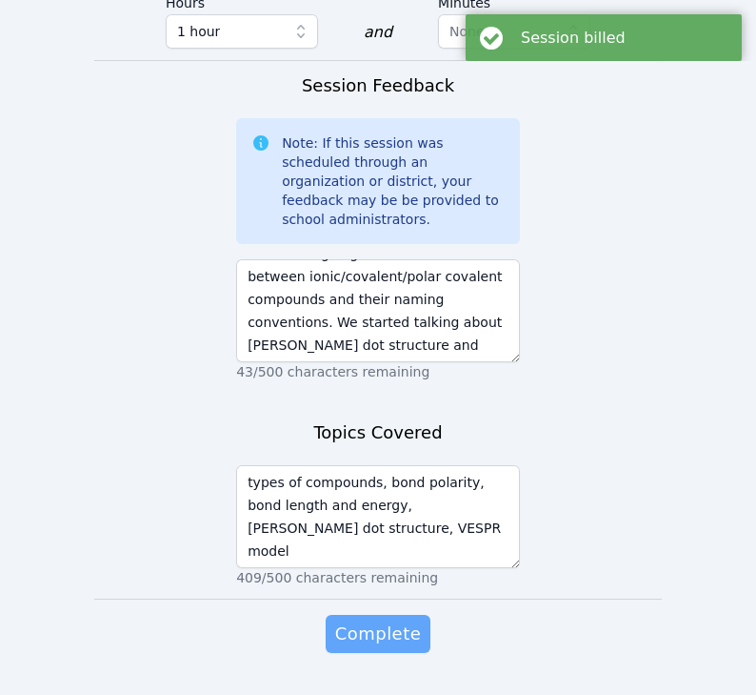
scroll to position [0, 0]
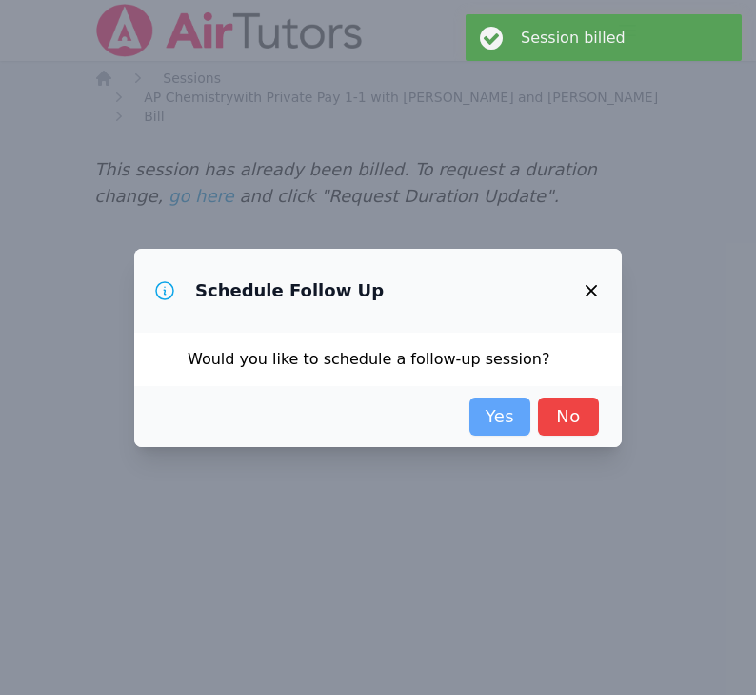
click at [512, 403] on link "Yes" at bounding box center [500, 416] width 61 height 38
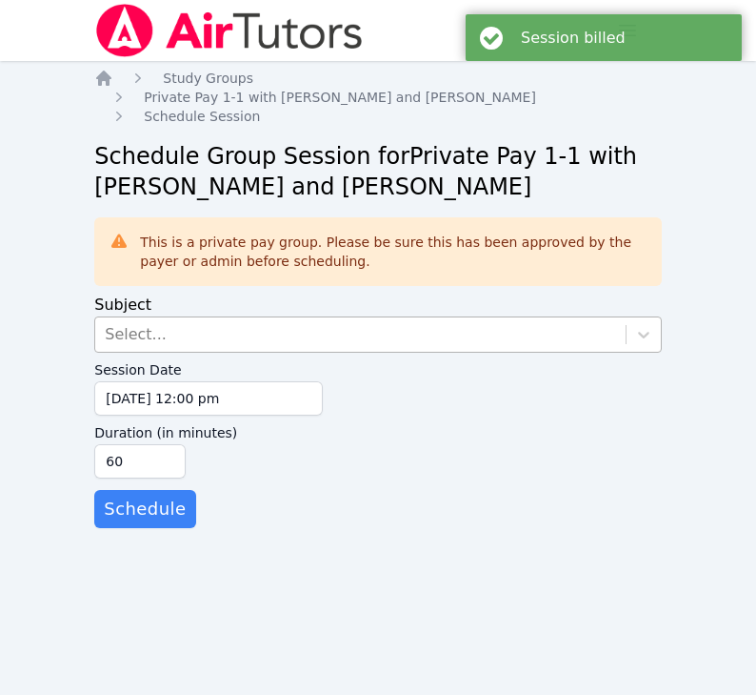
click at [247, 328] on div "Select..." at bounding box center [360, 334] width 531 height 34
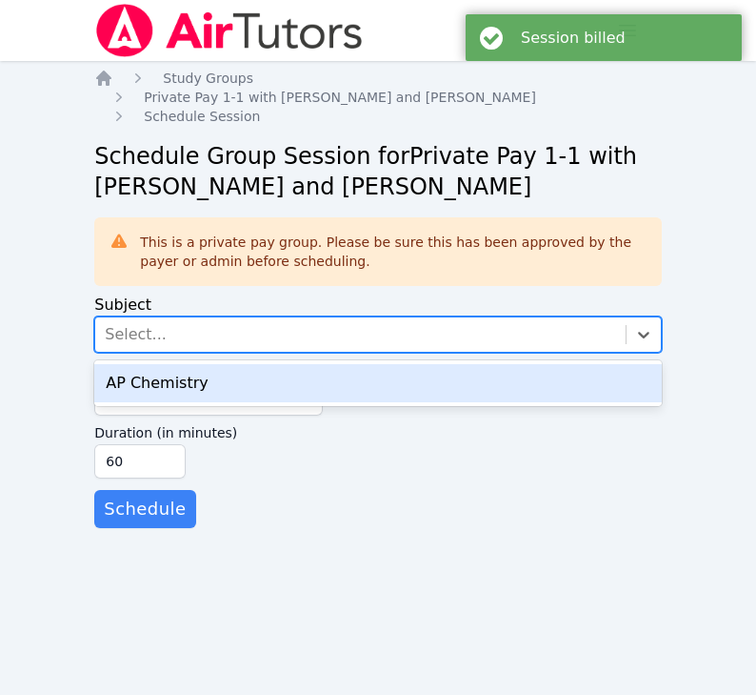
click at [219, 394] on div "AP Chemistry" at bounding box center [378, 383] width 568 height 38
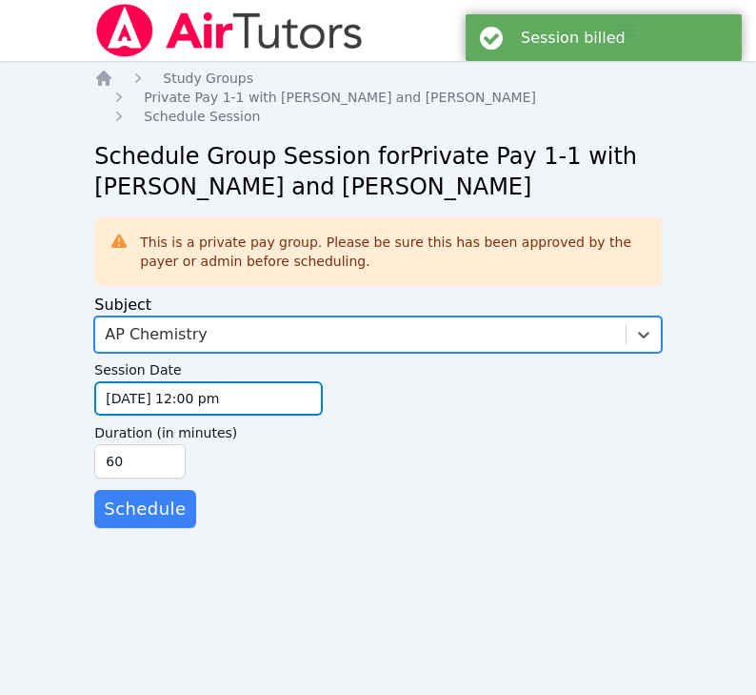
click at [186, 398] on input "09/29/2025 12:00 pm" at bounding box center [208, 398] width 229 height 34
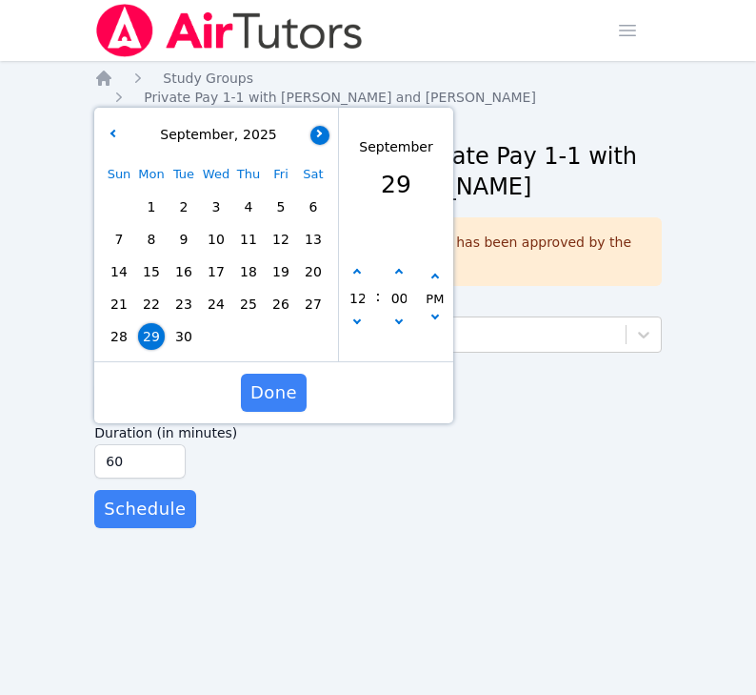
click at [320, 131] on icon "button" at bounding box center [318, 133] width 8 height 8
click at [212, 205] on span "1" at bounding box center [216, 206] width 27 height 27
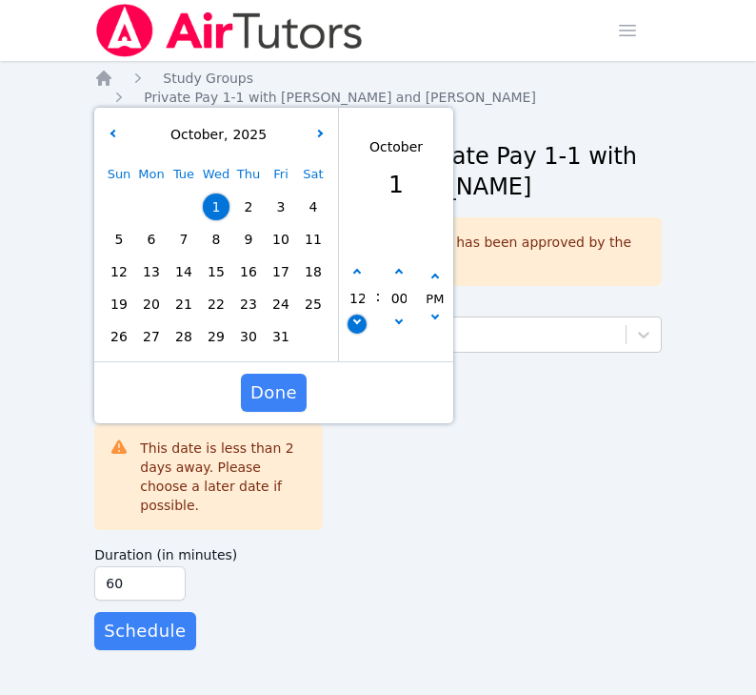
click at [355, 328] on button "button" at bounding box center [357, 323] width 19 height 19
type input "10/01/2025 11:00 am"
type input "11"
click at [355, 328] on button "button" at bounding box center [357, 323] width 19 height 19
type input "10/01/2025 10:00 am"
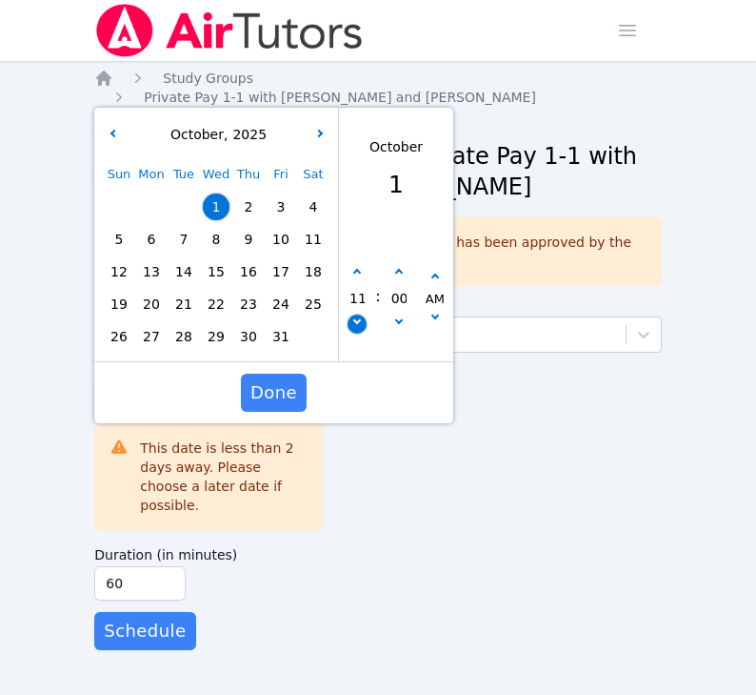
type input "10"
drag, startPoint x: 356, startPoint y: 269, endPoint x: 387, endPoint y: 272, distance: 30.7
click at [387, 272] on div "10 : 00 AM" at bounding box center [396, 298] width 114 height 125
click at [407, 272] on button "button" at bounding box center [399, 272] width 19 height 19
type input "10/01/2025 10:05 am"
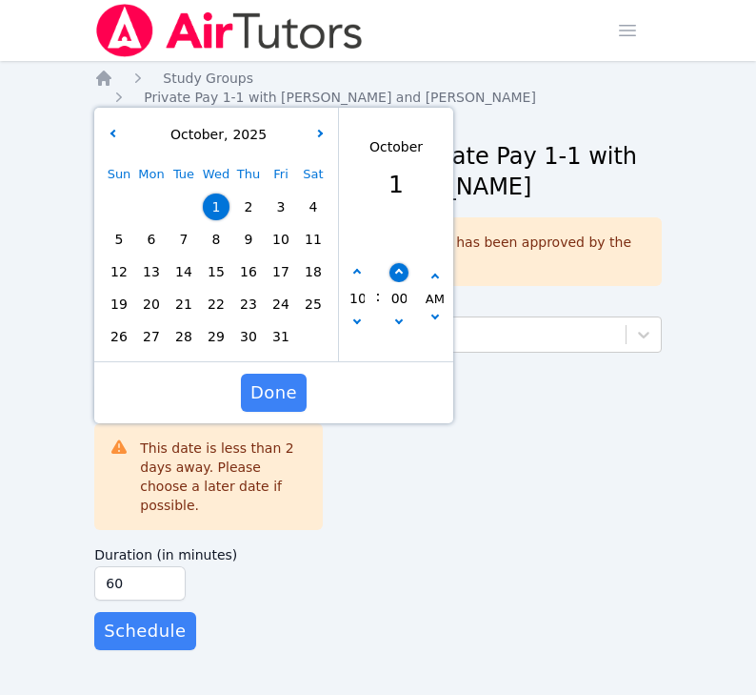
type input "05"
click at [395, 320] on icon "button" at bounding box center [399, 320] width 8 height 8
type input "10/01/2025 10:00 am"
type input "00"
click at [431, 321] on button "button" at bounding box center [435, 319] width 19 height 19
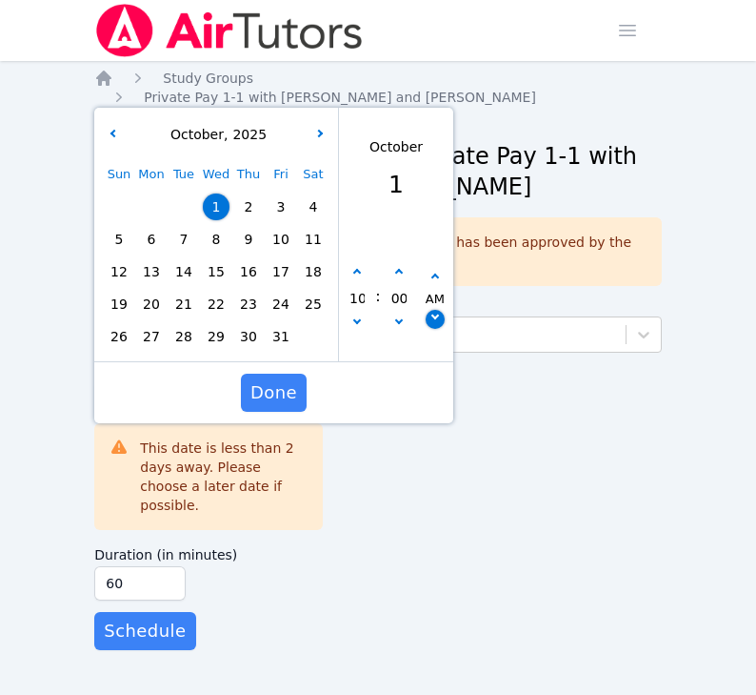
type input "10/01/2025 10:00 pm"
click at [296, 380] on button "Done" at bounding box center [274, 392] width 66 height 38
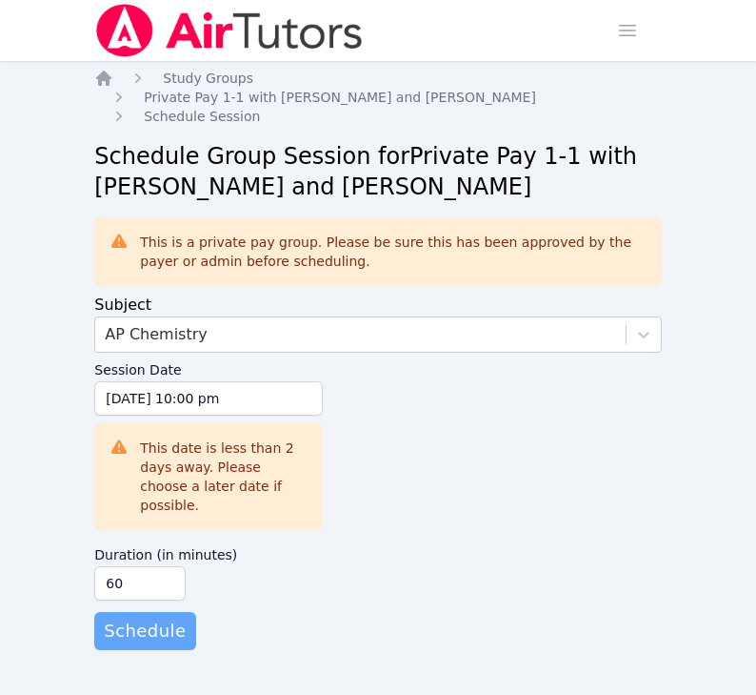
click at [151, 617] on span "Schedule" at bounding box center [145, 630] width 82 height 27
